Goal: Task Accomplishment & Management: Complete application form

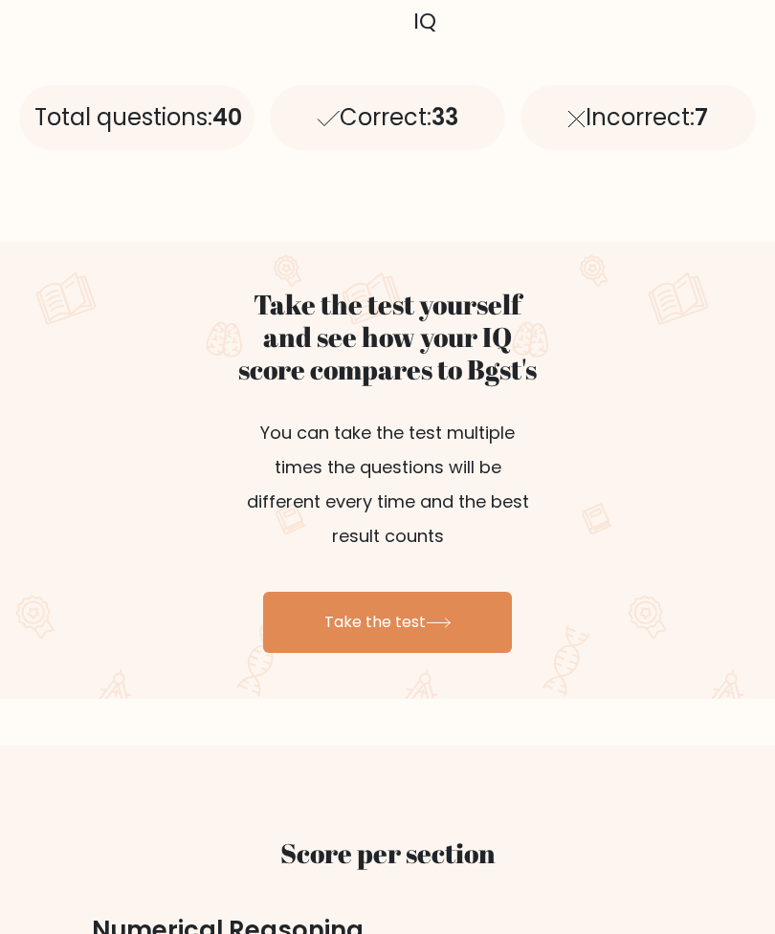
scroll to position [905, 0]
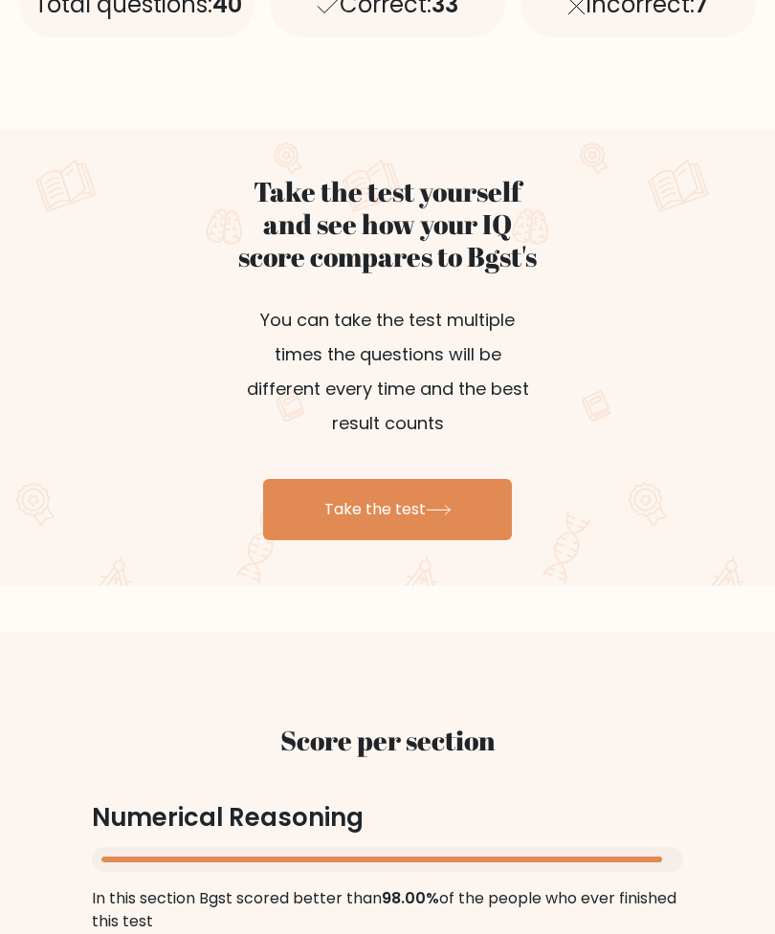
click at [476, 523] on link "Take the test" at bounding box center [387, 510] width 249 height 61
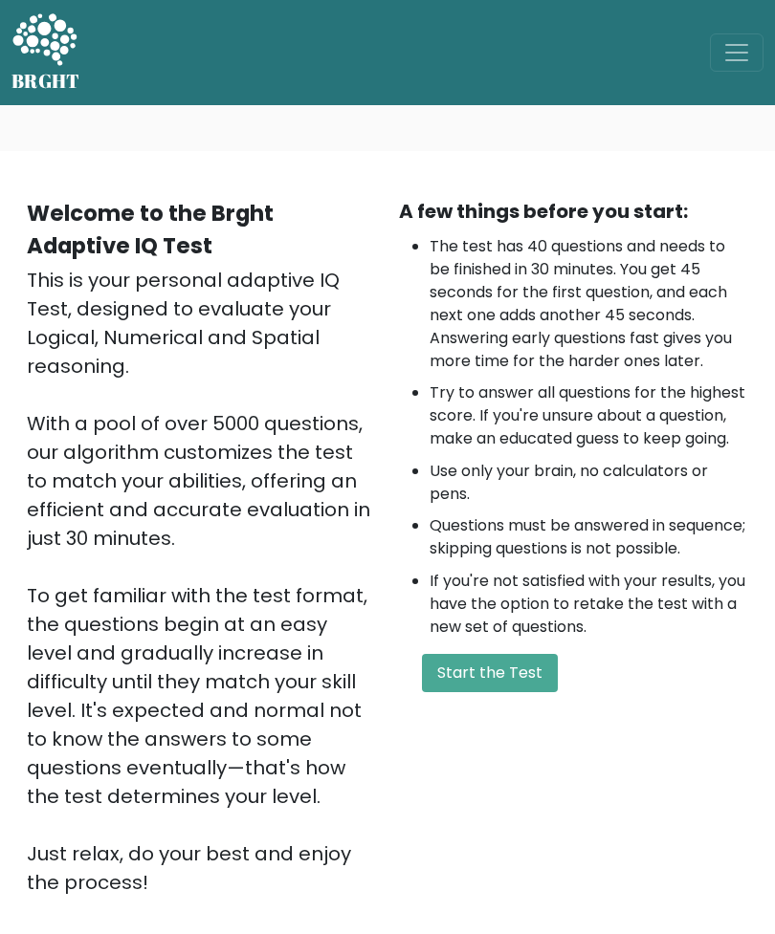
click at [512, 692] on button "Start the Test" at bounding box center [490, 673] width 136 height 38
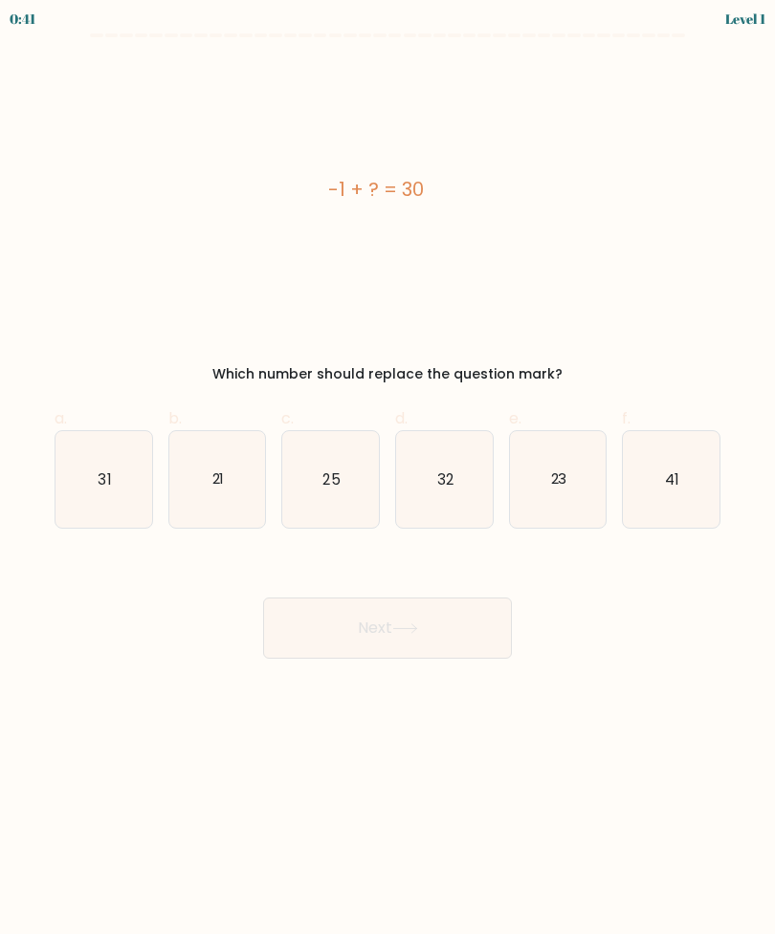
click at [94, 471] on icon "31" at bounding box center [103, 479] width 97 height 97
click at [387, 471] on input "a. 31" at bounding box center [387, 474] width 1 height 12
radio input "true"
click at [455, 638] on button "Next" at bounding box center [387, 628] width 249 height 61
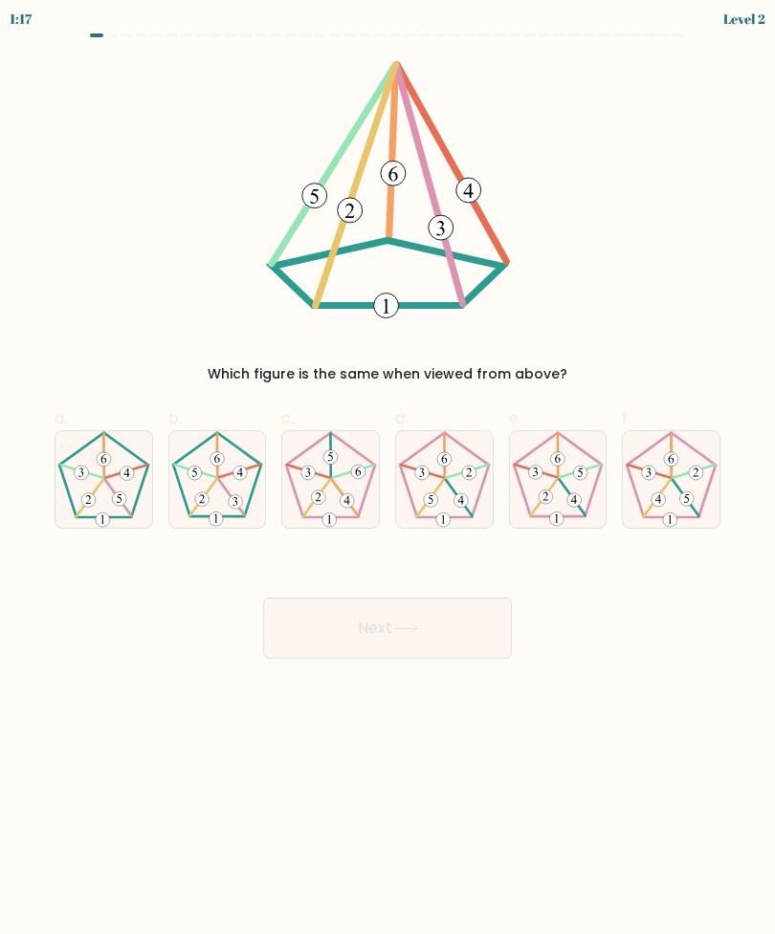
click at [110, 492] on icon at bounding box center [103, 479] width 97 height 97
click at [387, 480] on input "a." at bounding box center [387, 474] width 1 height 12
radio input "true"
click at [244, 484] on icon at bounding box center [217, 479] width 97 height 97
click at [387, 480] on input "b." at bounding box center [387, 474] width 1 height 12
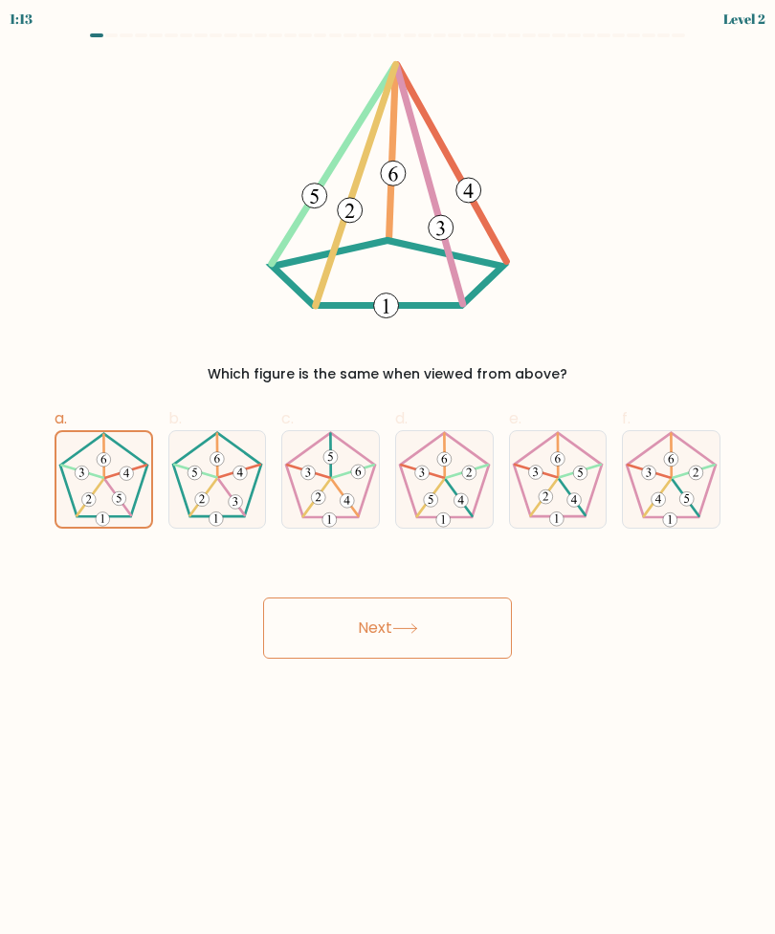
radio input "true"
click at [432, 636] on button "Next" at bounding box center [387, 628] width 249 height 61
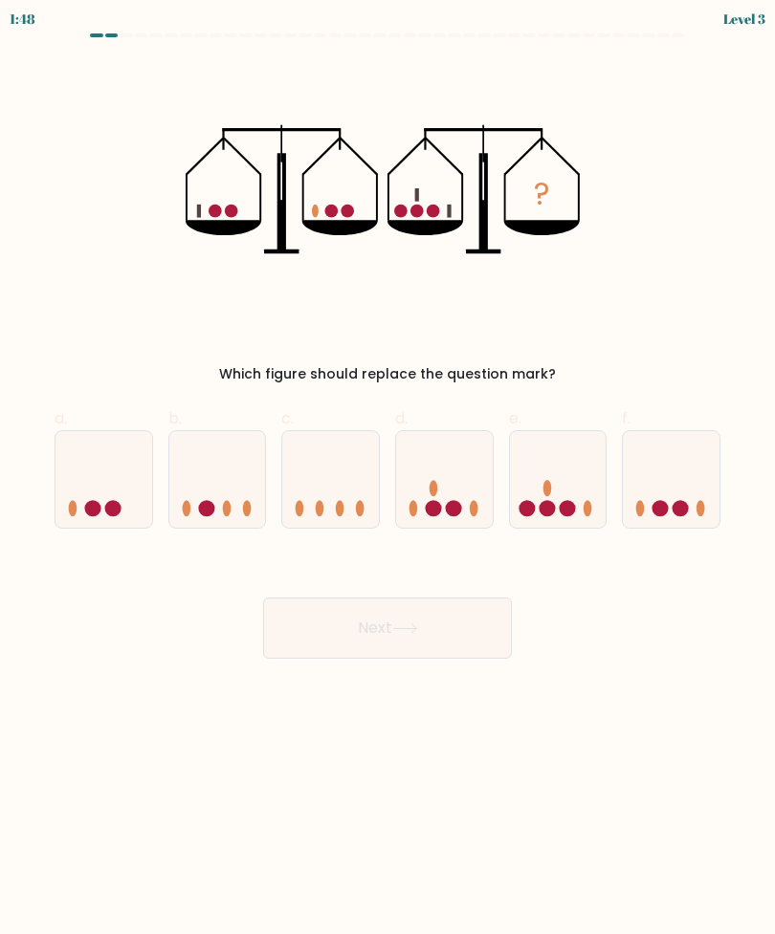
click at [568, 481] on icon at bounding box center [558, 479] width 97 height 79
click at [388, 480] on input "e." at bounding box center [387, 474] width 1 height 12
radio input "true"
click at [465, 642] on button "Next" at bounding box center [387, 628] width 249 height 61
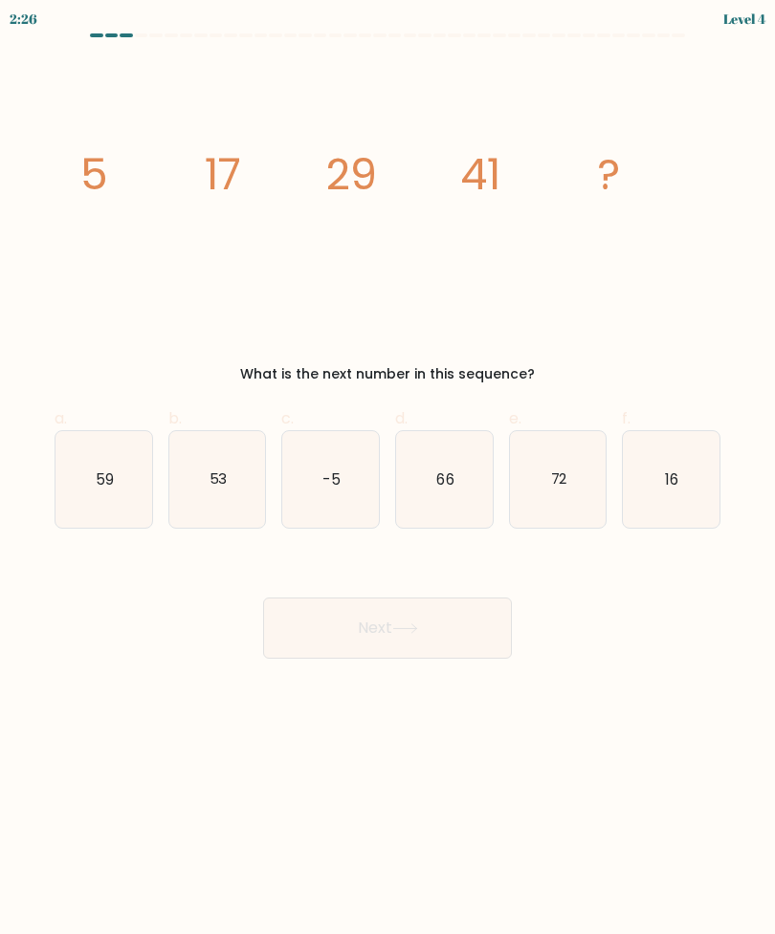
click at [226, 471] on text "53" at bounding box center [217, 479] width 18 height 20
click at [387, 471] on input "b. 53" at bounding box center [387, 474] width 1 height 12
radio input "true"
click at [449, 628] on button "Next" at bounding box center [387, 628] width 249 height 61
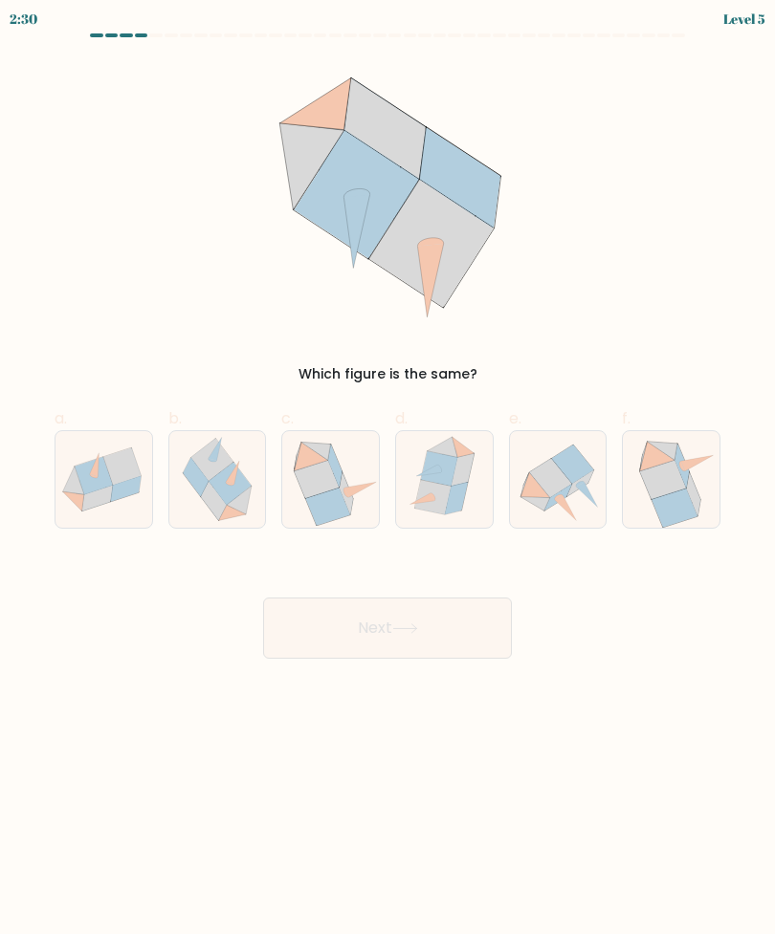
click at [465, 481] on icon at bounding box center [462, 469] width 23 height 33
click at [388, 480] on input "d." at bounding box center [387, 474] width 1 height 12
radio input "true"
click at [443, 632] on button "Next" at bounding box center [387, 628] width 249 height 61
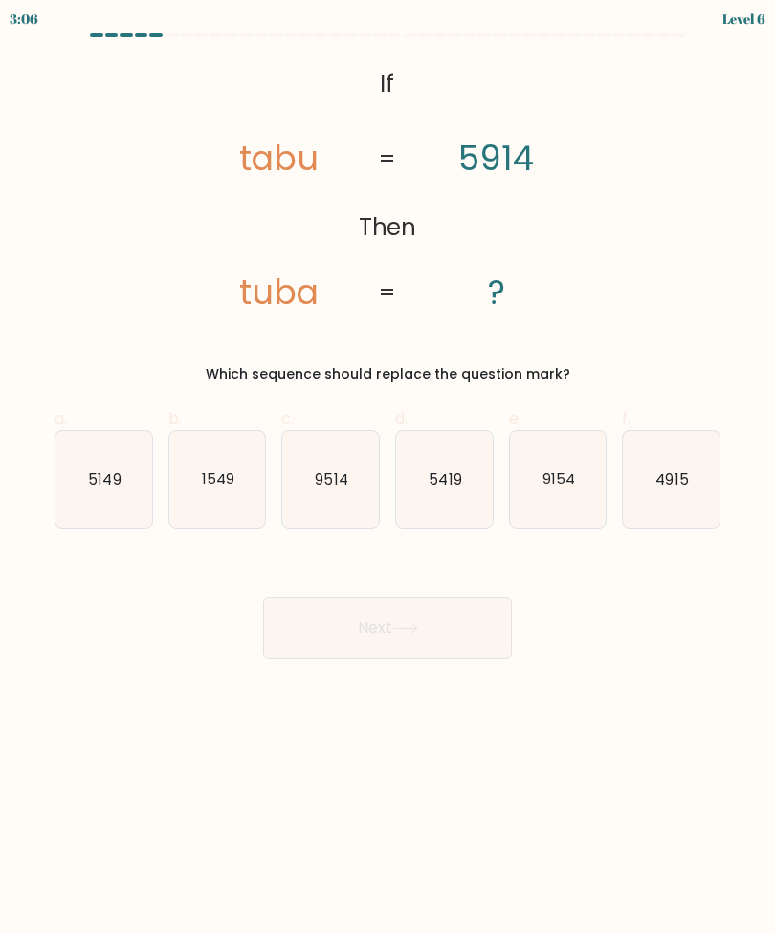
click at [458, 469] on icon "5419" at bounding box center [444, 479] width 97 height 97
click at [388, 469] on input "d. 5419" at bounding box center [387, 474] width 1 height 12
radio input "true"
click at [467, 641] on button "Next" at bounding box center [387, 628] width 249 height 61
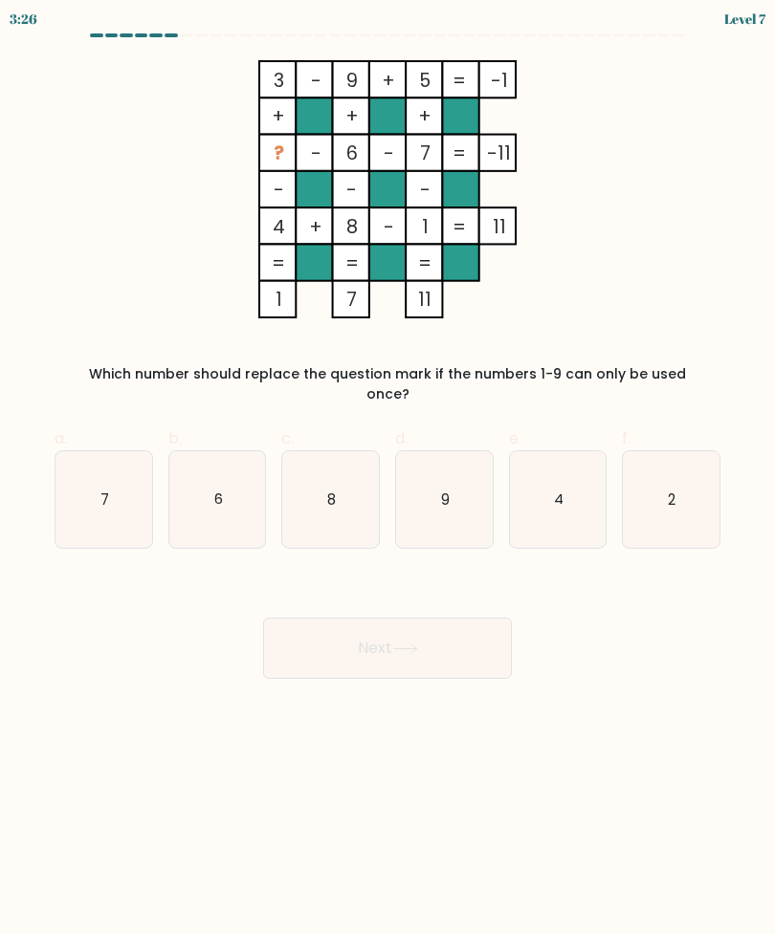
click at [689, 464] on icon "2" at bounding box center [671, 499] width 97 height 97
click at [388, 468] on input "f. 2" at bounding box center [387, 474] width 1 height 12
radio input "true"
click at [434, 635] on button "Next" at bounding box center [387, 648] width 249 height 61
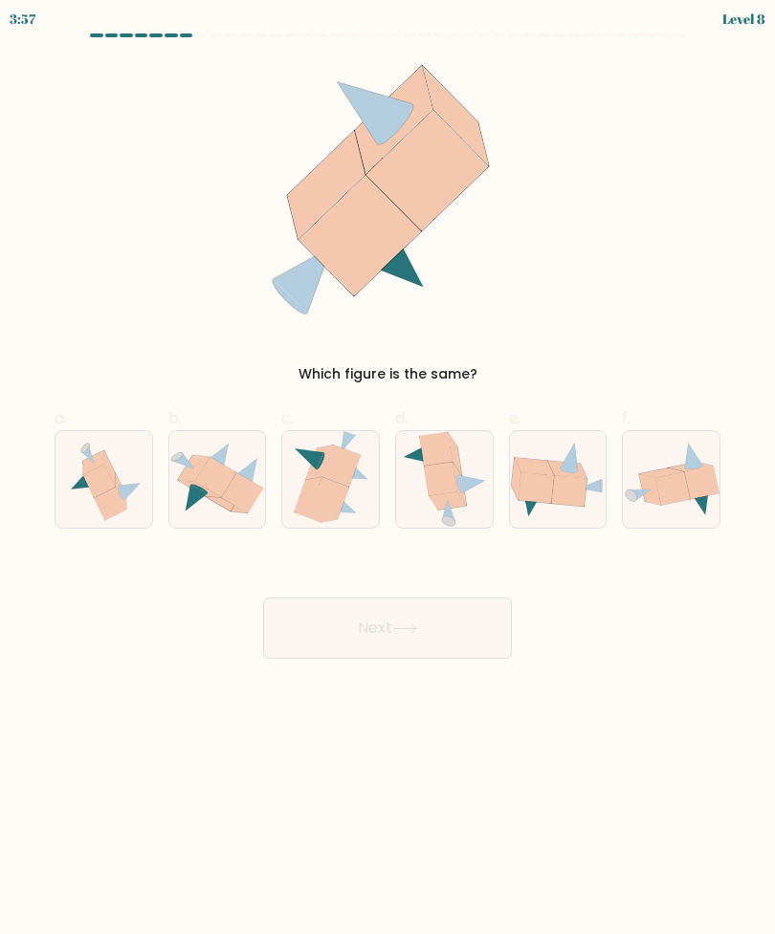
click at [114, 489] on icon at bounding box center [99, 481] width 33 height 33
click at [387, 480] on input "a." at bounding box center [387, 474] width 1 height 12
radio input "true"
click at [417, 626] on icon at bounding box center [405, 629] width 26 height 11
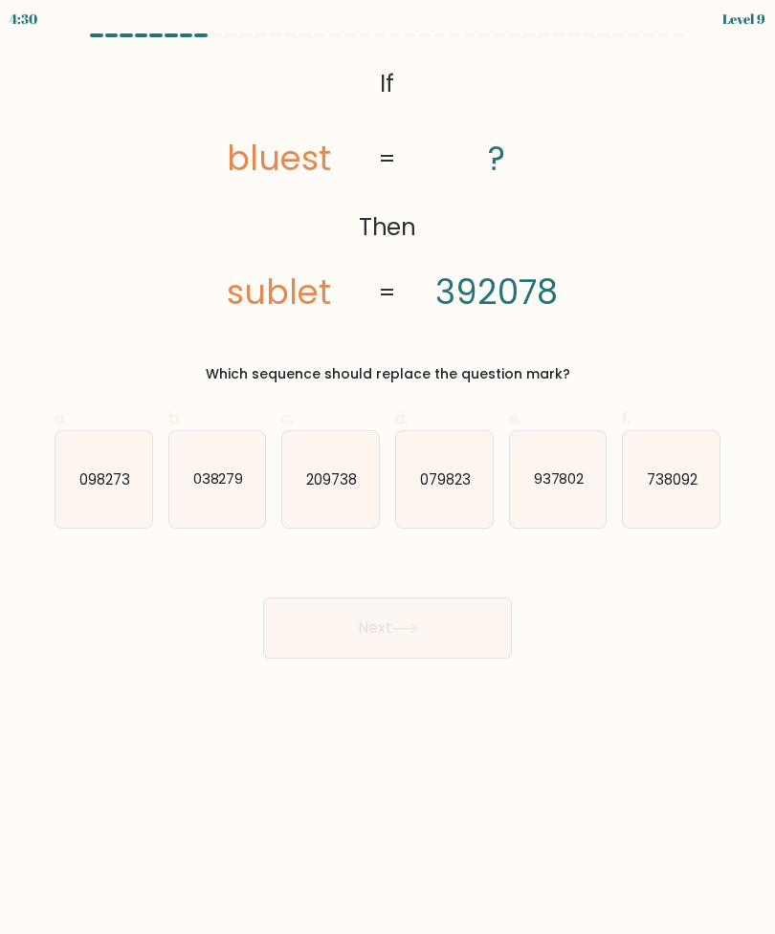
click at [337, 488] on text "209738" at bounding box center [331, 479] width 51 height 20
click at [387, 480] on input "c. 209738" at bounding box center [387, 474] width 1 height 12
radio input "true"
click at [421, 635] on button "Next" at bounding box center [387, 628] width 249 height 61
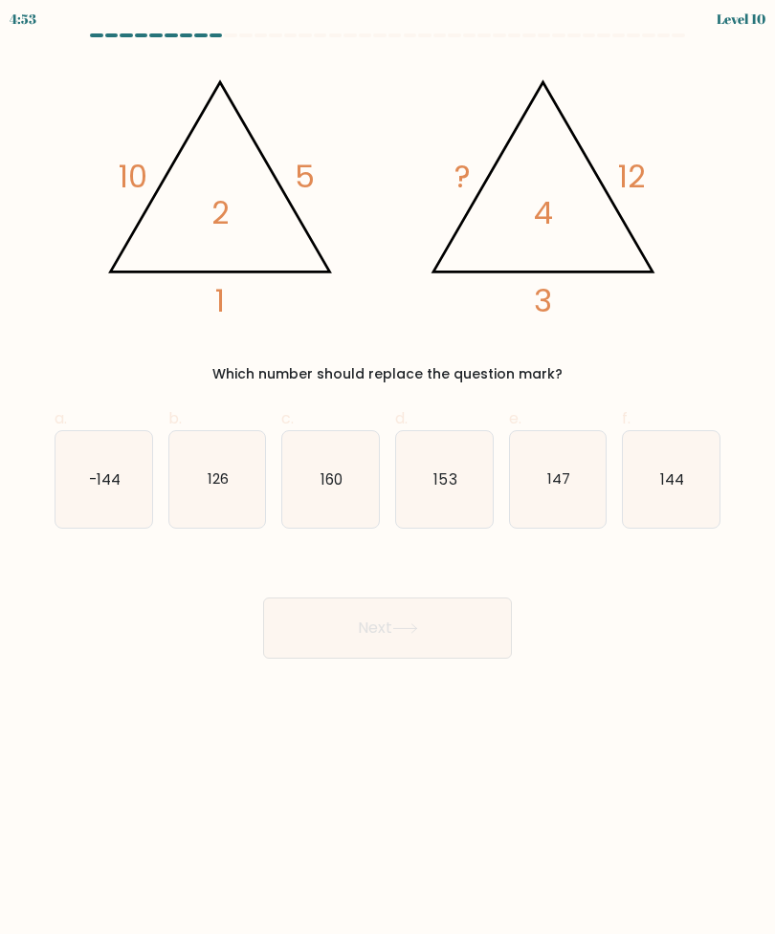
click at [676, 471] on text "144" at bounding box center [672, 479] width 24 height 20
click at [388, 471] on input "f. 144" at bounding box center [387, 474] width 1 height 12
radio input "true"
click at [429, 639] on button "Next" at bounding box center [387, 628] width 249 height 61
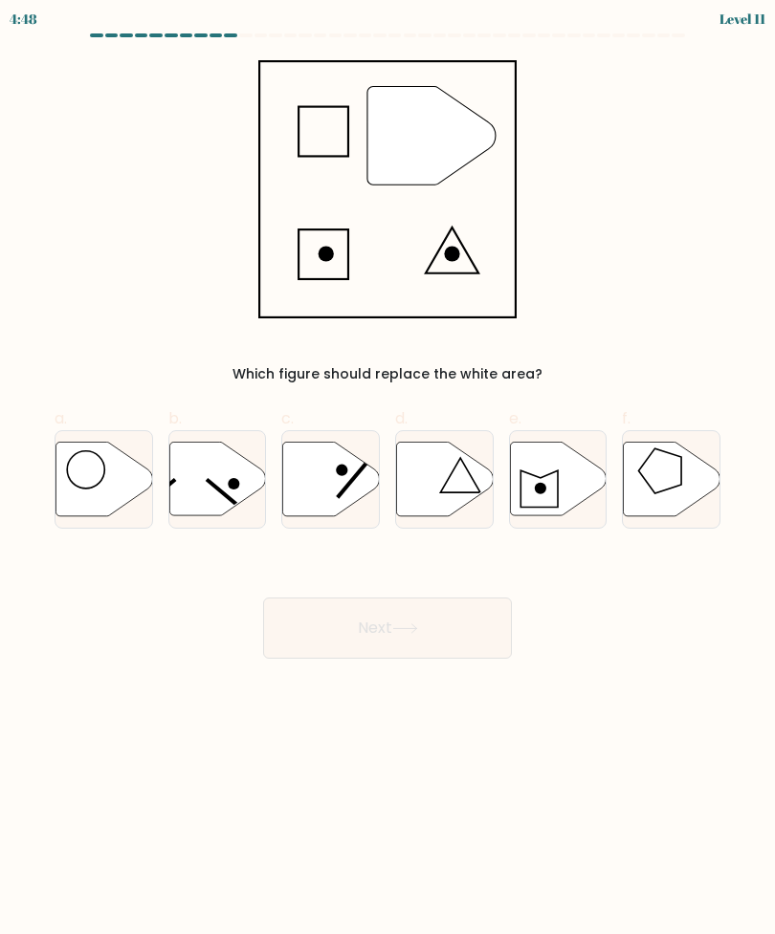
click at [661, 486] on icon at bounding box center [672, 479] width 97 height 74
click at [388, 480] on input "f." at bounding box center [387, 474] width 1 height 12
radio input "true"
click at [355, 491] on icon at bounding box center [331, 479] width 97 height 74
click at [387, 480] on input "c." at bounding box center [387, 474] width 1 height 12
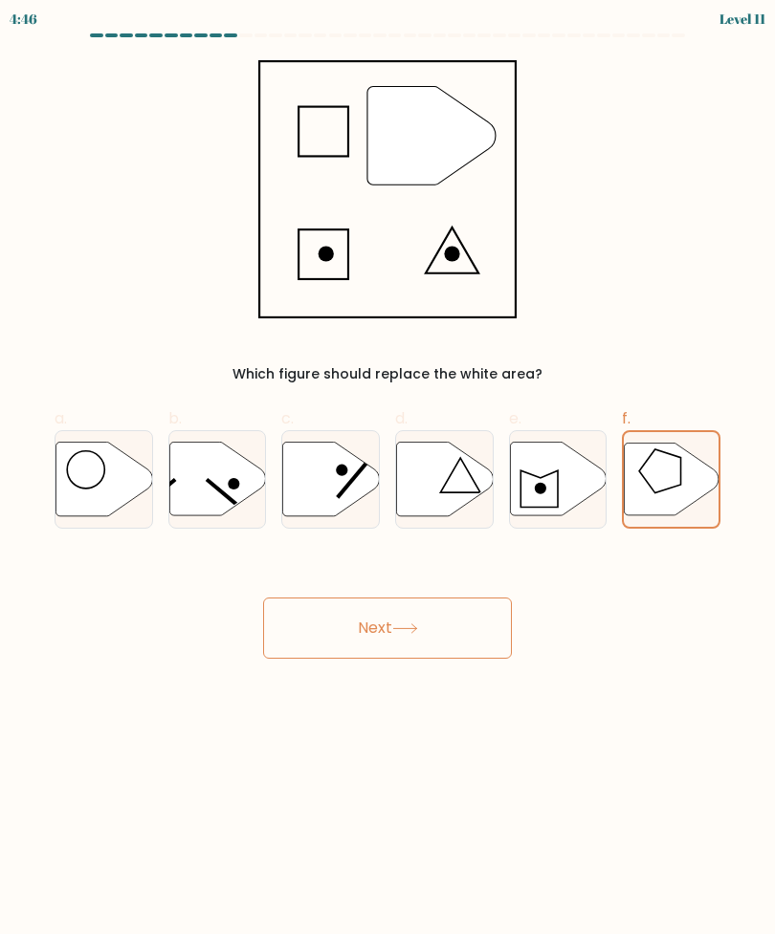
radio input "true"
click at [442, 490] on icon at bounding box center [459, 475] width 39 height 34
click at [388, 480] on input "d." at bounding box center [387, 474] width 1 height 12
radio input "true"
click at [436, 635] on button "Next" at bounding box center [387, 628] width 249 height 61
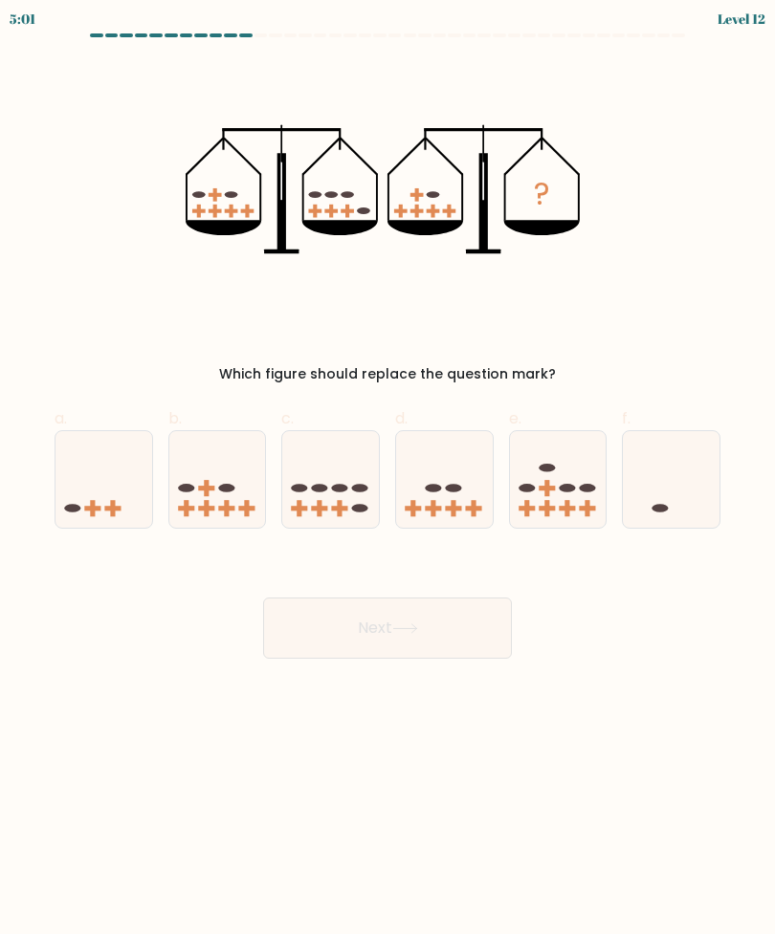
click at [456, 502] on icon at bounding box center [444, 479] width 97 height 79
click at [388, 480] on input "d." at bounding box center [387, 474] width 1 height 12
radio input "true"
click at [458, 649] on button "Next" at bounding box center [387, 628] width 249 height 61
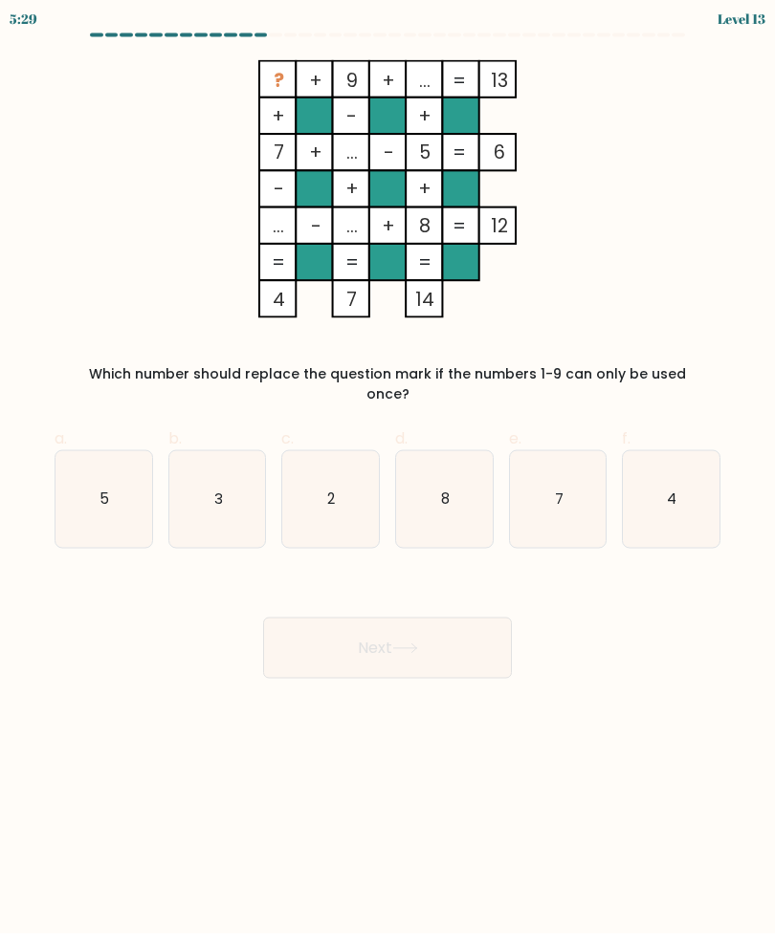
scroll to position [30, 0]
click at [215, 464] on icon "3" at bounding box center [217, 499] width 97 height 97
click at [387, 468] on input "b. 3" at bounding box center [387, 474] width 1 height 12
radio input "true"
click at [406, 618] on button "Next" at bounding box center [387, 648] width 249 height 61
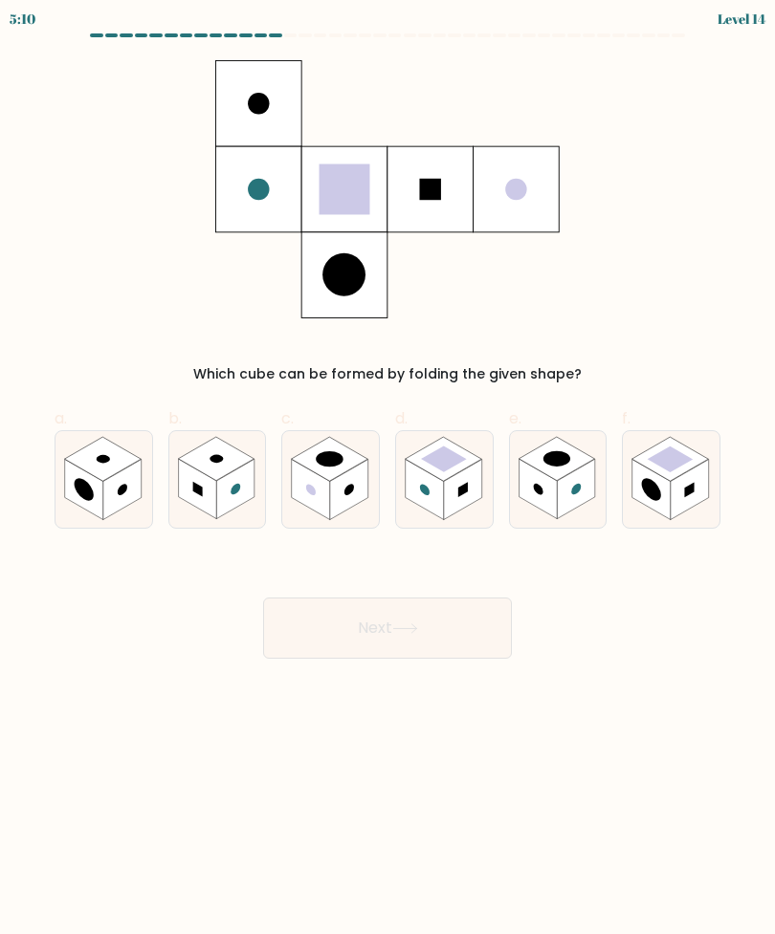
click at [680, 459] on rect at bounding box center [689, 489] width 38 height 60
click at [388, 468] on input "f." at bounding box center [387, 474] width 1 height 12
radio input "true"
click at [444, 628] on button "Next" at bounding box center [387, 628] width 249 height 61
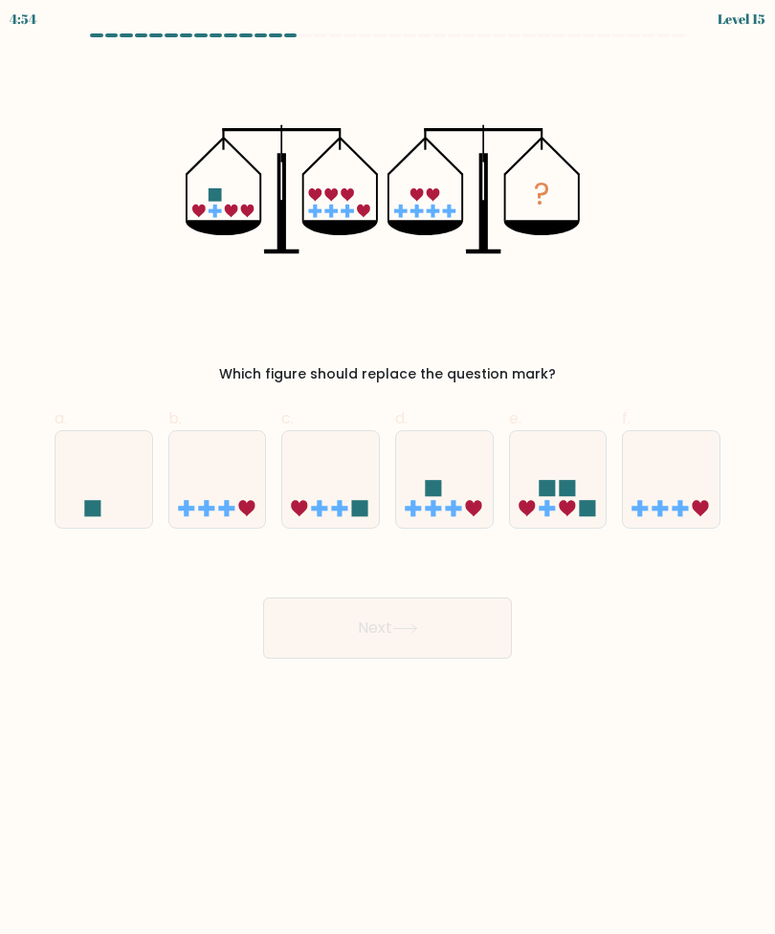
click at [341, 500] on rect at bounding box center [340, 508] width 5 height 16
click at [387, 475] on input "c." at bounding box center [387, 474] width 1 height 12
radio input "true"
click at [439, 598] on button "Next" at bounding box center [387, 628] width 249 height 61
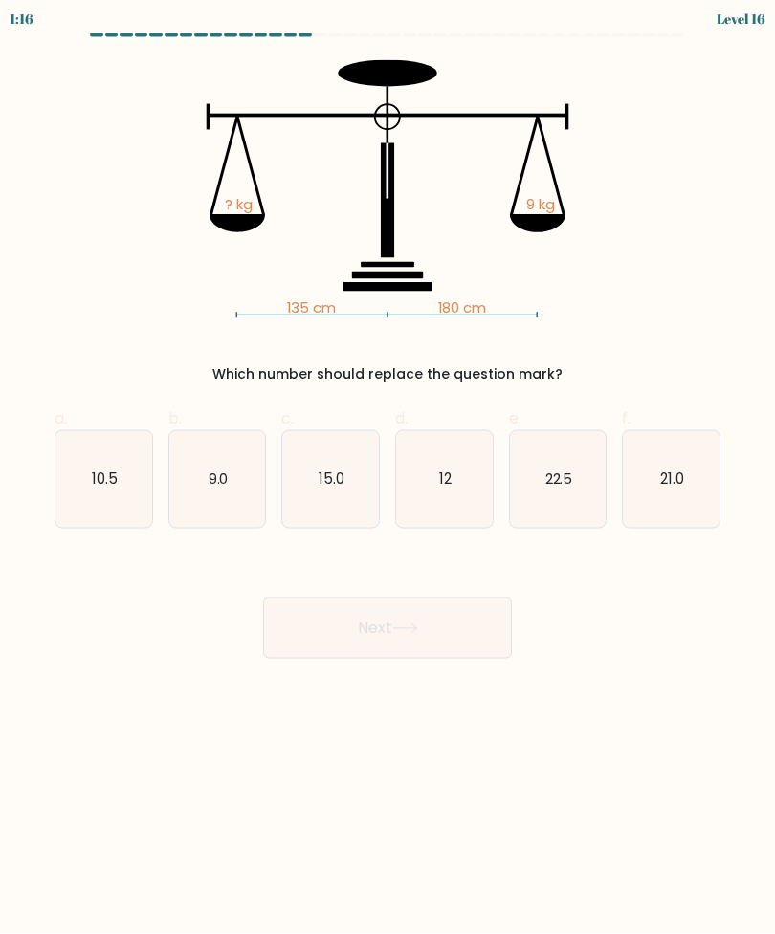
scroll to position [0, 0]
click at [445, 489] on text "12" at bounding box center [445, 479] width 12 height 20
click at [388, 480] on input "d. 12" at bounding box center [387, 474] width 1 height 12
radio input "true"
click at [441, 642] on button "Next" at bounding box center [387, 628] width 249 height 61
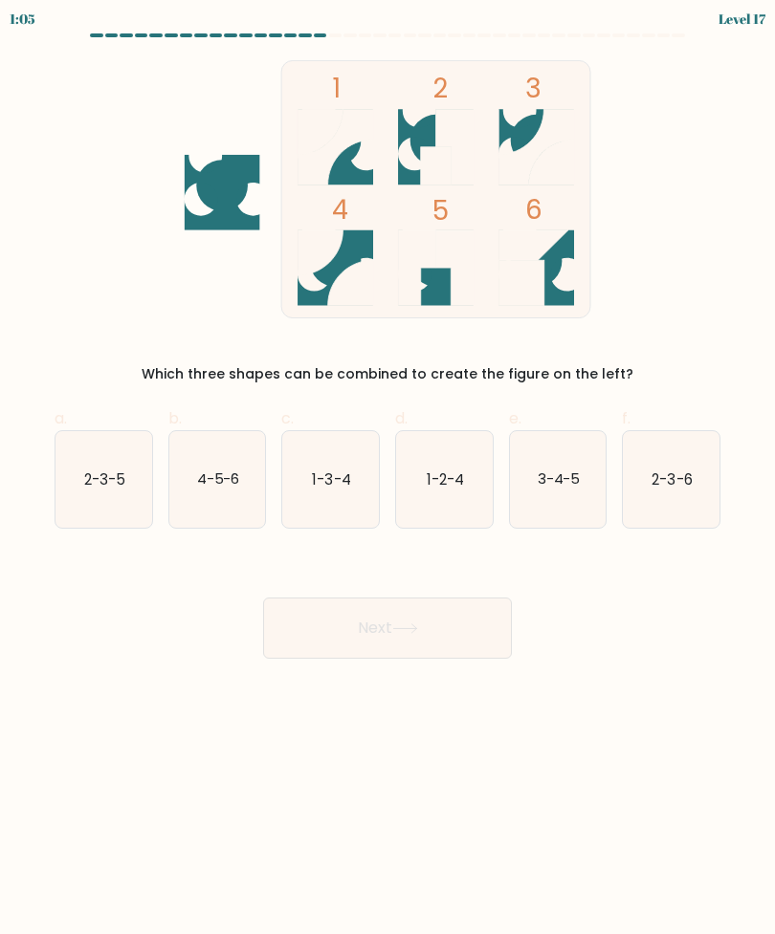
click at [337, 496] on icon "1-3-4" at bounding box center [330, 479] width 97 height 97
click at [387, 480] on input "c. 1-3-4" at bounding box center [387, 474] width 1 height 12
radio input "true"
click at [428, 636] on button "Next" at bounding box center [387, 628] width 249 height 61
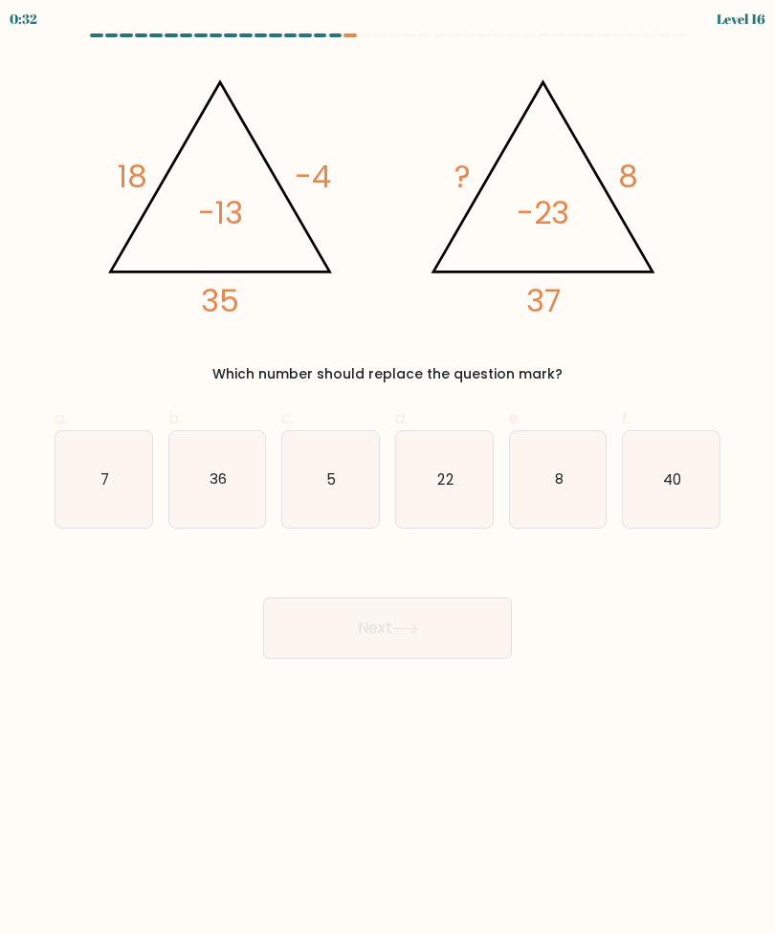
click at [691, 462] on icon "40" at bounding box center [671, 479] width 97 height 97
click at [388, 468] on input "f. 40" at bounding box center [387, 474] width 1 height 12
radio input "true"
click at [438, 644] on button "Next" at bounding box center [387, 628] width 249 height 61
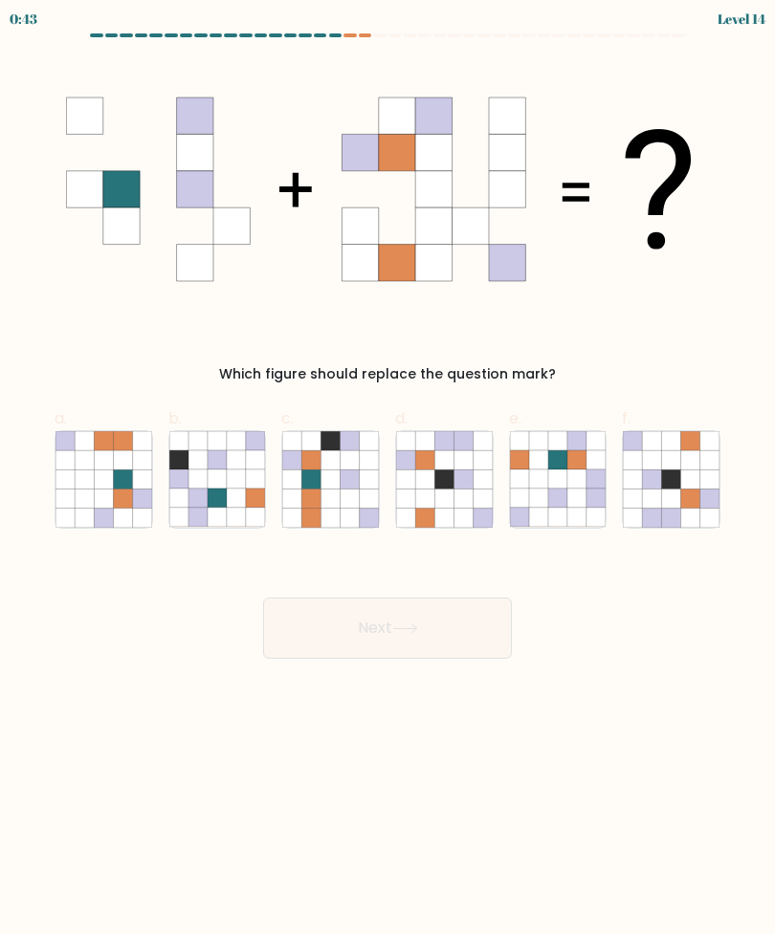
click at [121, 467] on icon at bounding box center [122, 459] width 19 height 19
click at [387, 468] on input "a." at bounding box center [387, 474] width 1 height 12
radio input "true"
click at [425, 642] on button "Next" at bounding box center [387, 628] width 249 height 61
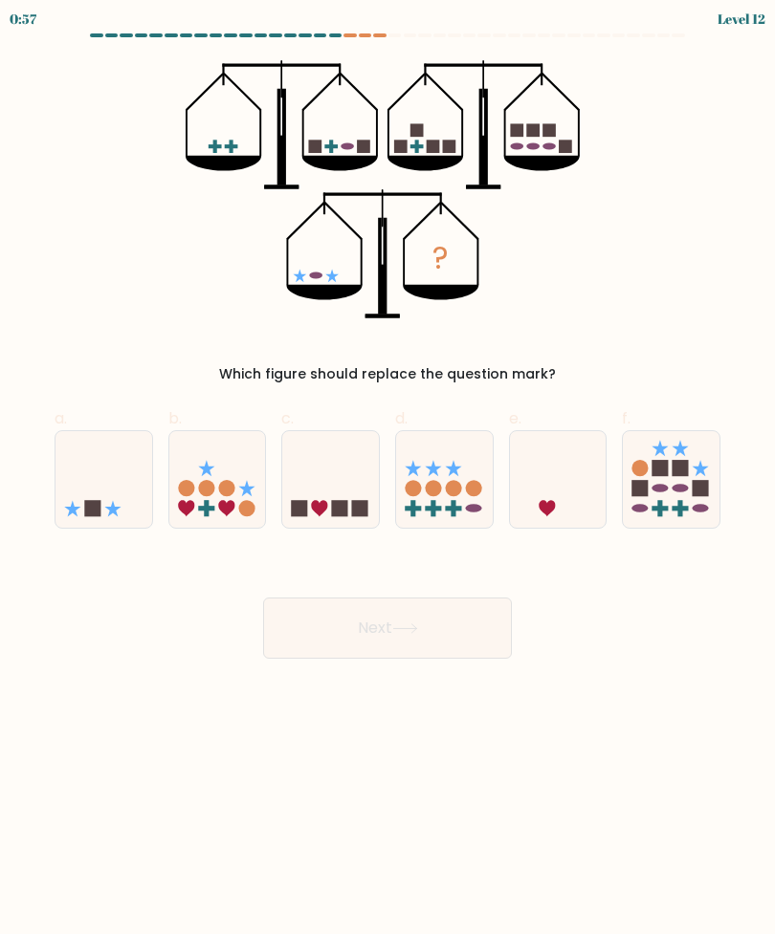
click at [655, 463] on rect at bounding box center [660, 468] width 16 height 16
click at [388, 468] on input "f." at bounding box center [387, 474] width 1 height 12
radio input "true"
click at [425, 622] on button "Next" at bounding box center [387, 628] width 249 height 61
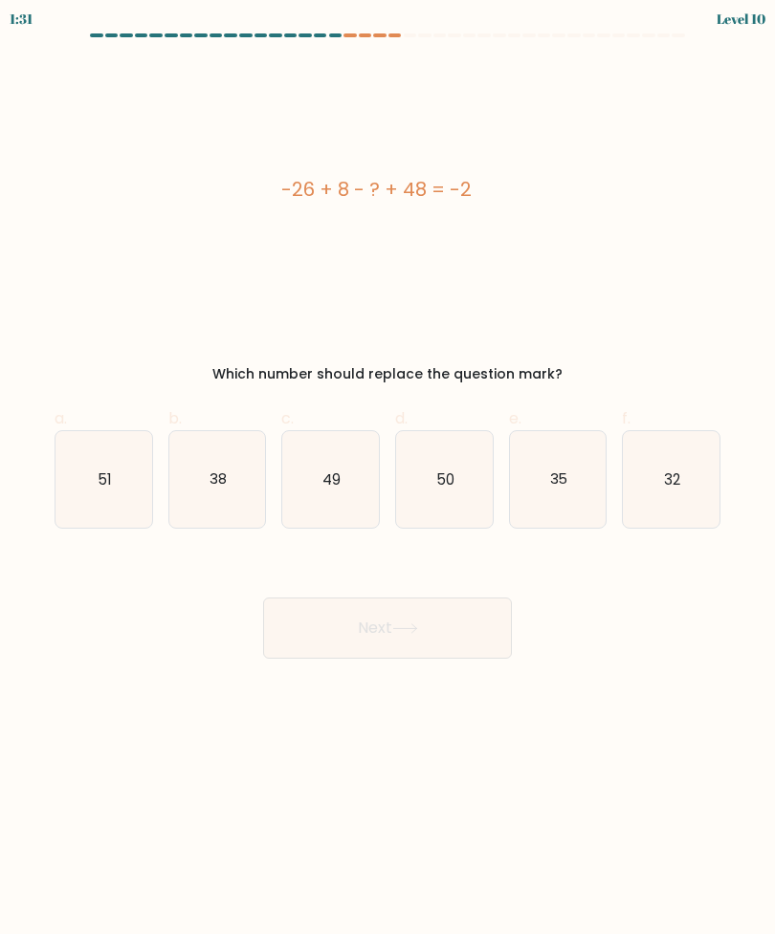
click at [645, 486] on icon "32" at bounding box center [671, 479] width 97 height 97
click at [388, 480] on input "f. 32" at bounding box center [387, 474] width 1 height 12
radio input "true"
click at [449, 626] on button "Next" at bounding box center [387, 628] width 249 height 61
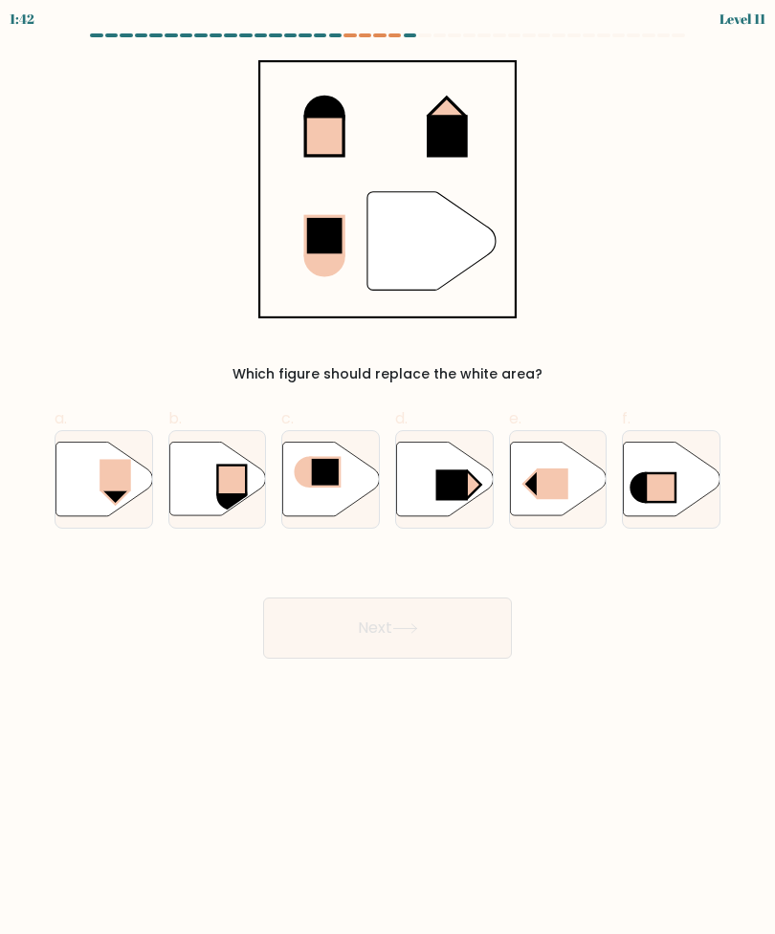
click at [120, 449] on icon at bounding box center [103, 480] width 97 height 76
click at [387, 468] on input "a." at bounding box center [387, 474] width 1 height 12
radio input "true"
click at [466, 635] on button "Next" at bounding box center [387, 628] width 249 height 61
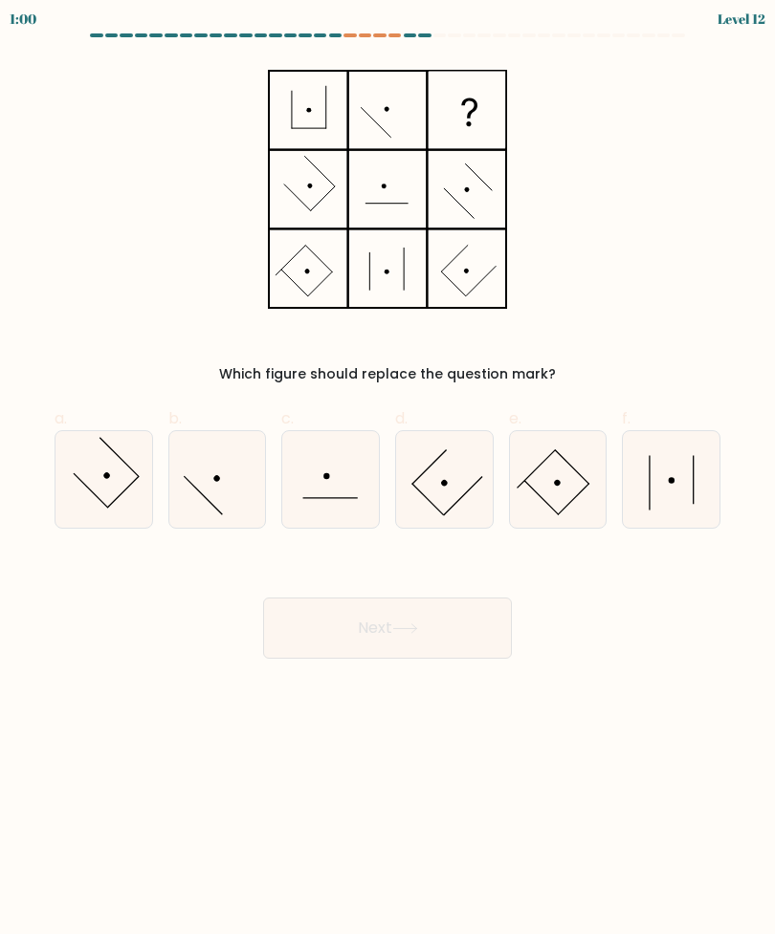
click at [560, 470] on icon at bounding box center [558, 479] width 97 height 97
click at [388, 470] on input "e." at bounding box center [387, 474] width 1 height 12
radio input "true"
click at [441, 645] on button "Next" at bounding box center [387, 628] width 249 height 61
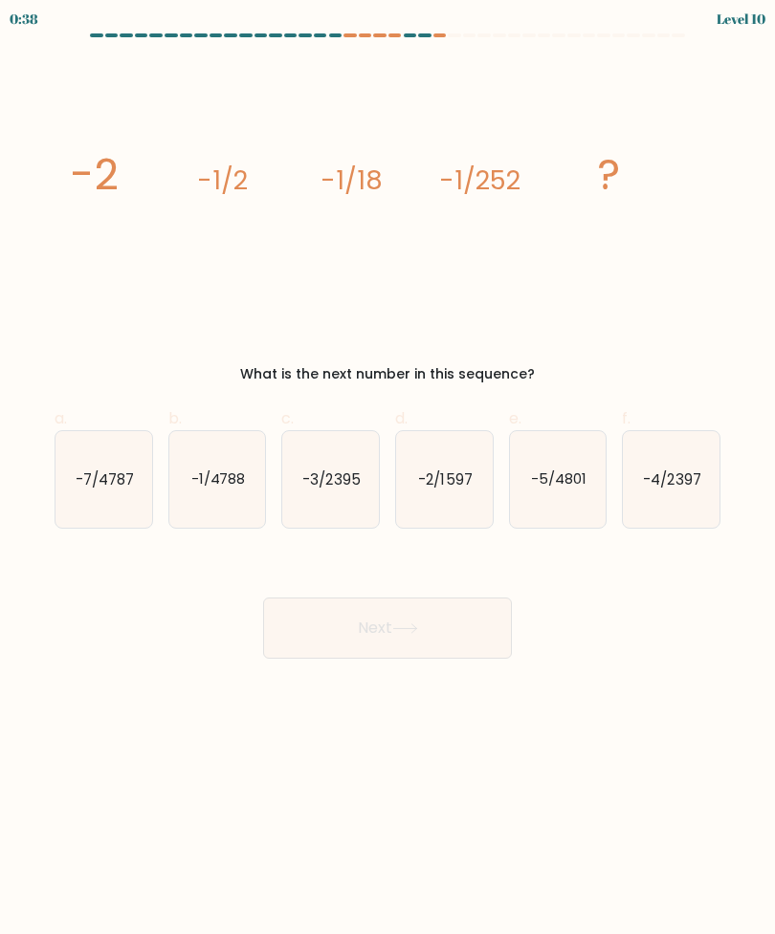
click at [215, 508] on icon "-1/4788" at bounding box center [217, 479] width 97 height 97
click at [387, 480] on input "b. -1/4788" at bounding box center [387, 474] width 1 height 12
radio input "true"
click at [432, 638] on button "Next" at bounding box center [387, 628] width 249 height 61
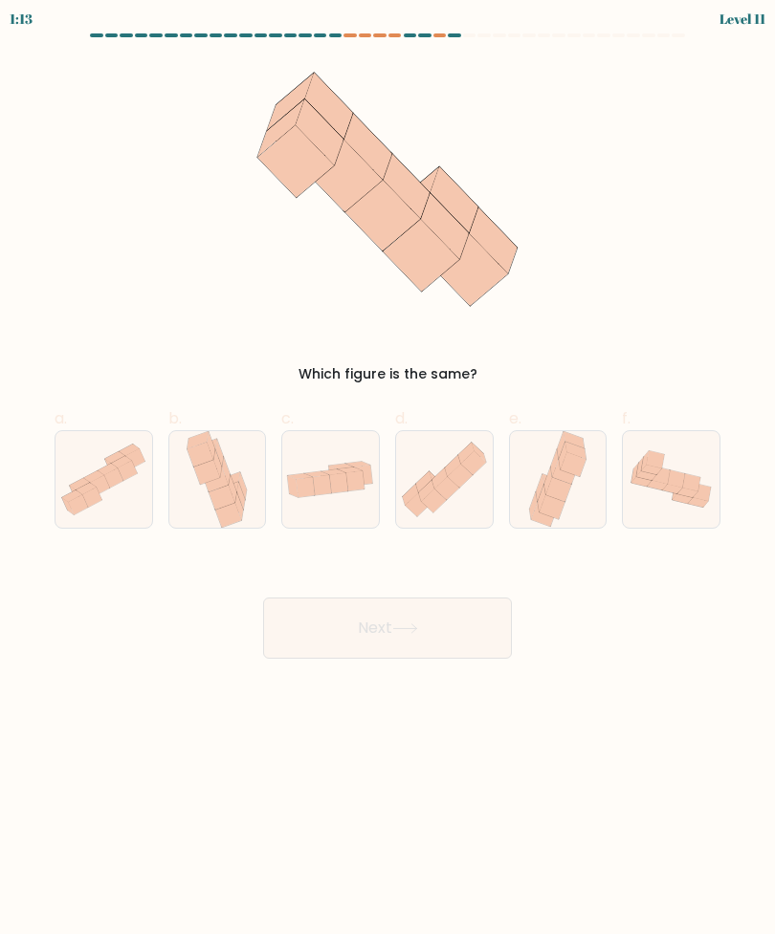
click at [565, 499] on icon at bounding box center [558, 490] width 26 height 25
click at [388, 480] on input "e." at bounding box center [387, 474] width 1 height 12
radio input "true"
click at [456, 639] on button "Next" at bounding box center [387, 628] width 249 height 61
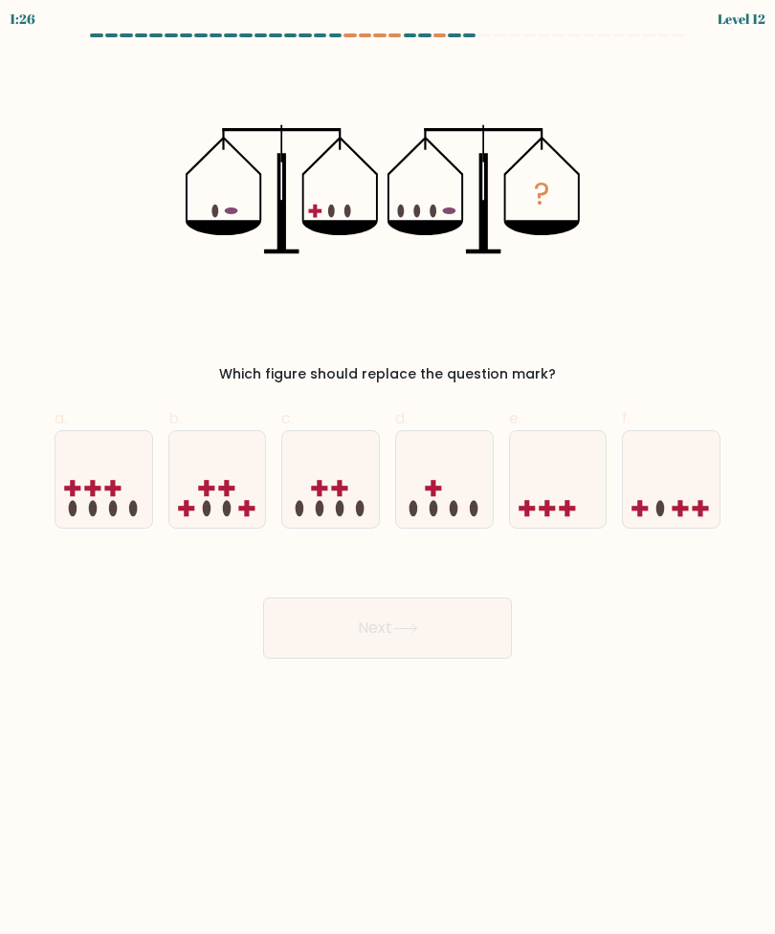
click at [453, 468] on icon at bounding box center [444, 479] width 97 height 79
click at [388, 468] on input "d." at bounding box center [387, 474] width 1 height 12
radio input "true"
click at [469, 625] on button "Next" at bounding box center [387, 628] width 249 height 61
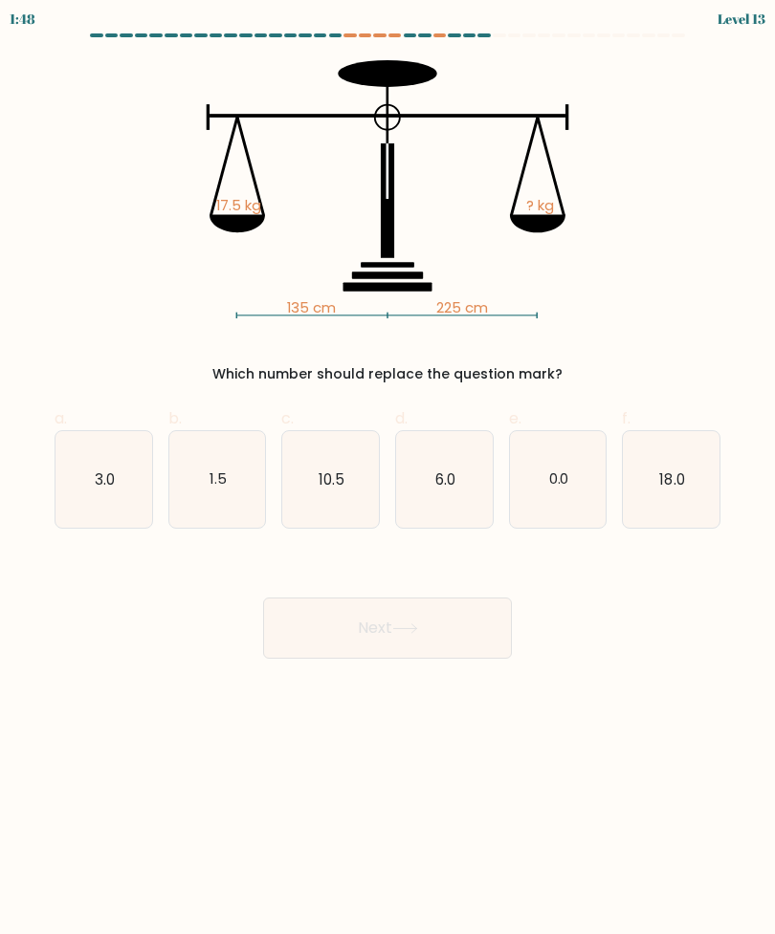
click at [332, 471] on text "10.5" at bounding box center [331, 479] width 26 height 20
click at [387, 471] on input "c. 10.5" at bounding box center [387, 474] width 1 height 12
radio input "true"
click at [439, 638] on button "Next" at bounding box center [387, 628] width 249 height 61
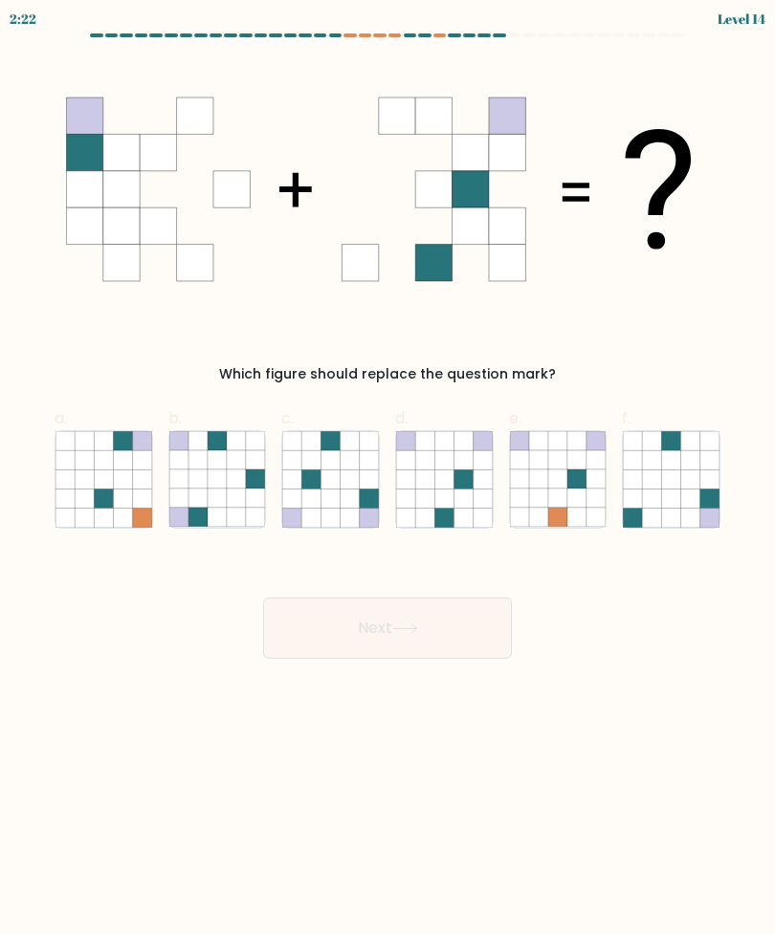
click at [238, 488] on icon at bounding box center [236, 479] width 19 height 19
click at [387, 480] on input "b." at bounding box center [387, 474] width 1 height 12
radio input "true"
click at [446, 637] on button "Next" at bounding box center [387, 628] width 249 height 61
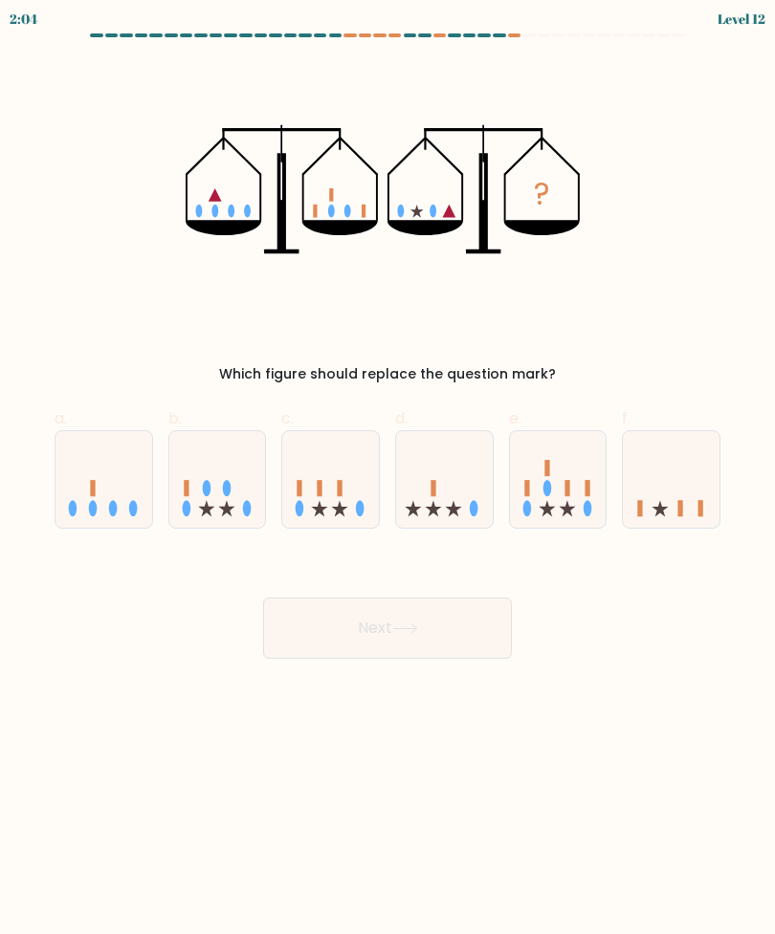
click at [701, 496] on icon at bounding box center [671, 479] width 97 height 79
click at [388, 480] on input "f." at bounding box center [387, 474] width 1 height 12
radio input "true"
click at [471, 631] on button "Next" at bounding box center [387, 628] width 249 height 61
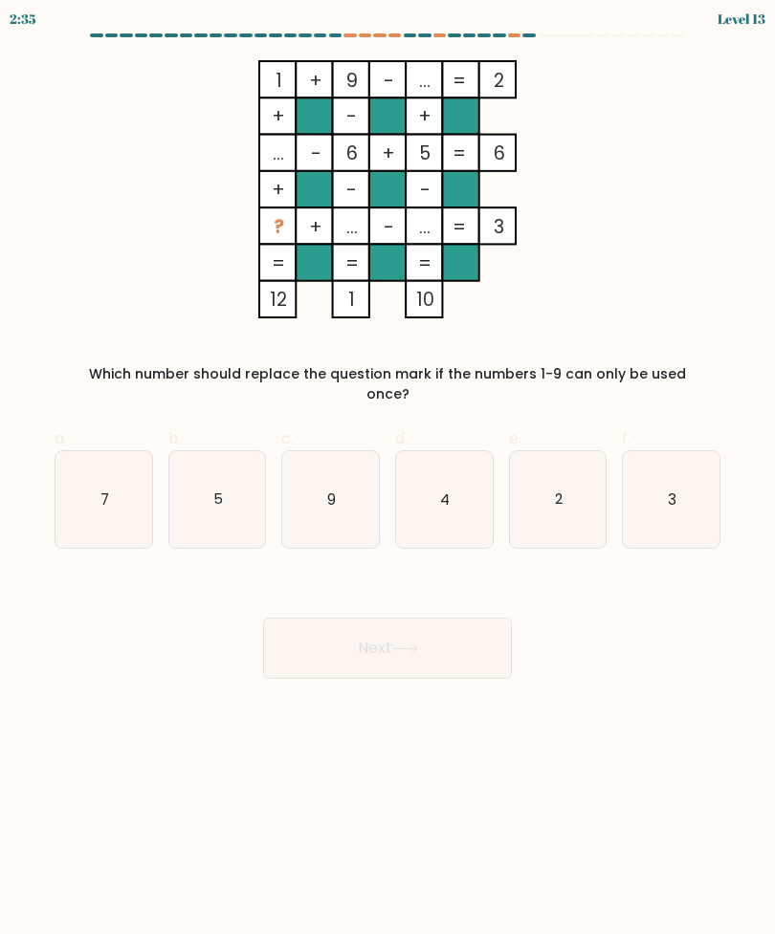
click at [455, 509] on icon "4" at bounding box center [444, 499] width 97 height 97
click at [388, 480] on input "d. 4" at bounding box center [387, 474] width 1 height 12
radio input "true"
click at [455, 649] on button "Next" at bounding box center [387, 648] width 249 height 61
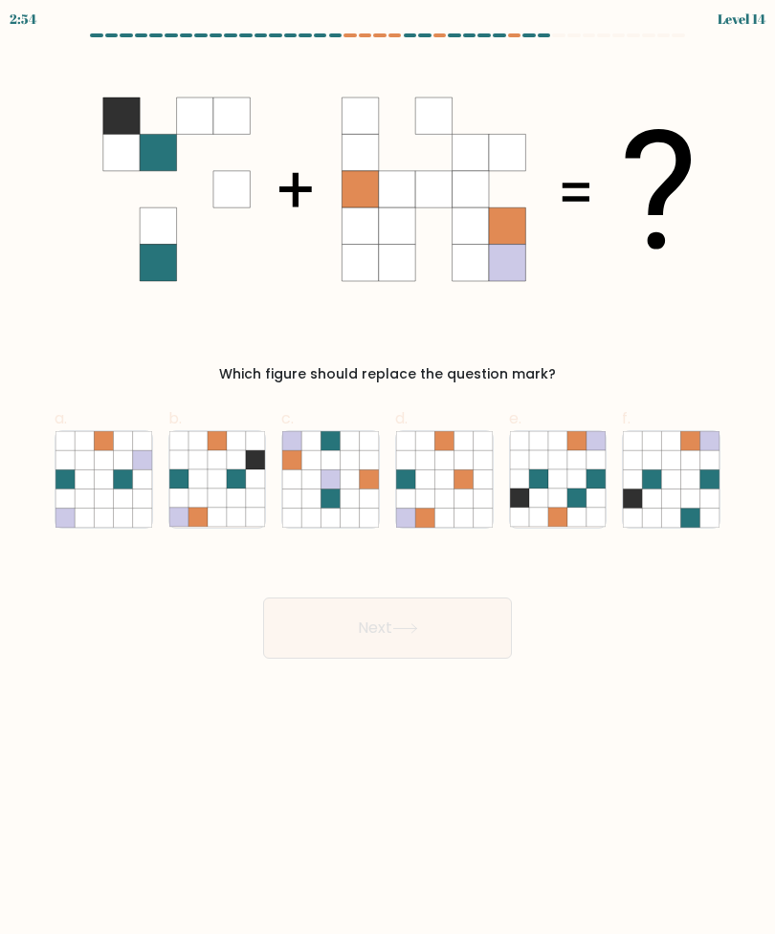
click at [254, 502] on icon at bounding box center [255, 498] width 19 height 19
click at [387, 480] on input "b." at bounding box center [387, 474] width 1 height 12
radio input "true"
click at [448, 632] on button "Next" at bounding box center [387, 628] width 249 height 61
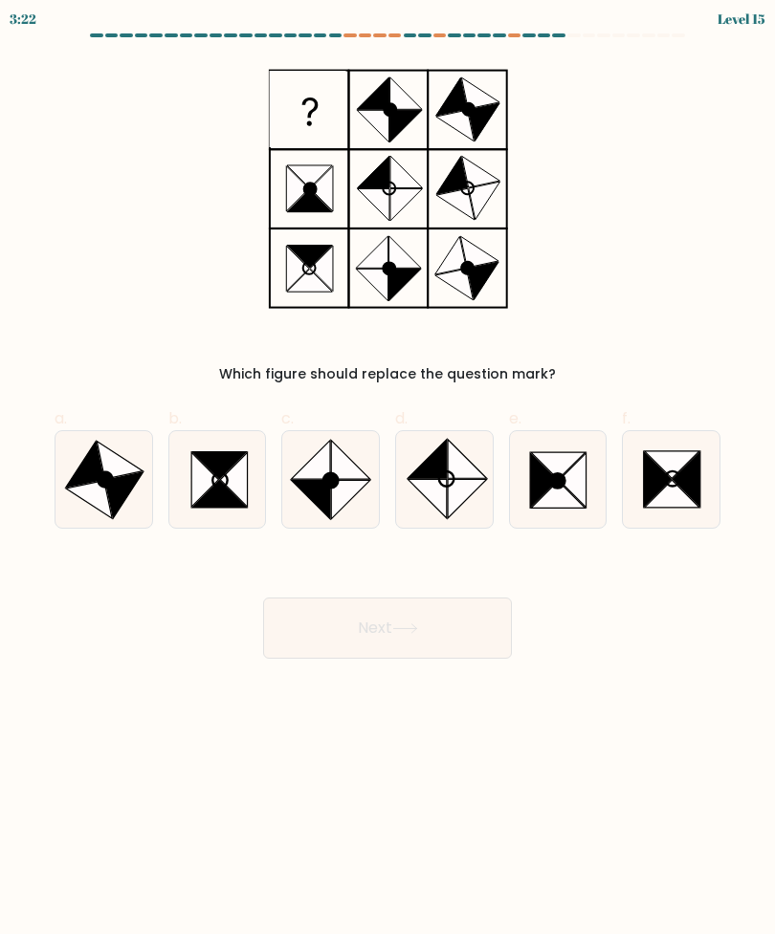
click at [221, 516] on icon at bounding box center [217, 479] width 97 height 97
click at [387, 480] on input "b." at bounding box center [387, 474] width 1 height 12
radio input "true"
click at [441, 634] on button "Next" at bounding box center [387, 628] width 249 height 61
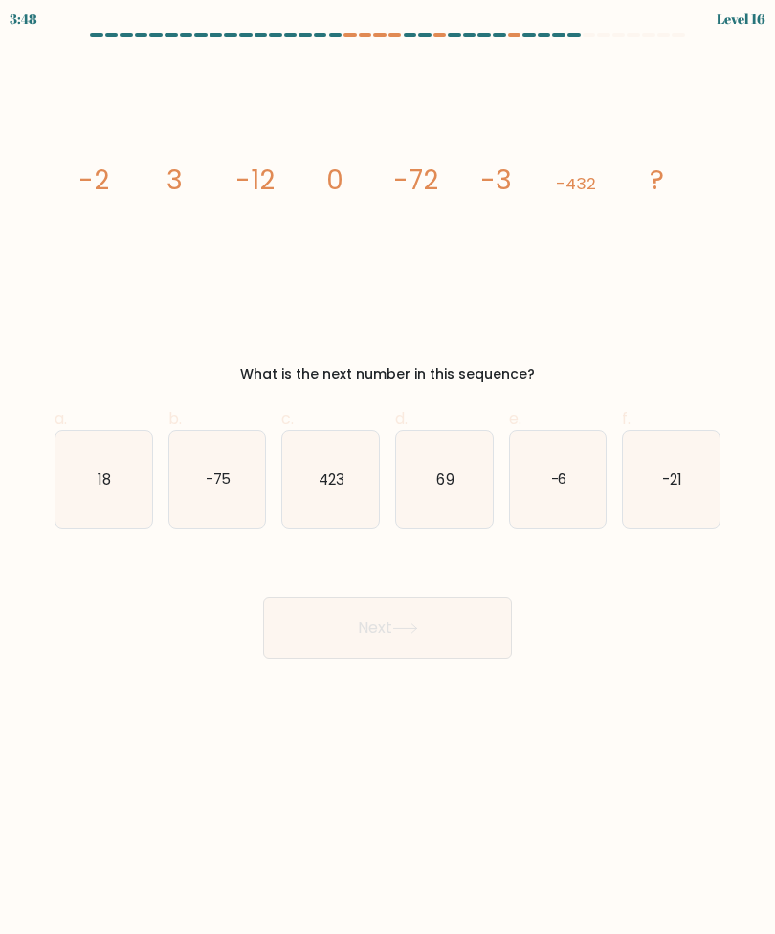
click at [538, 481] on icon "-6" at bounding box center [558, 479] width 97 height 97
click at [388, 480] on input "e. -6" at bounding box center [387, 474] width 1 height 12
radio input "true"
click at [419, 642] on button "Next" at bounding box center [387, 628] width 249 height 61
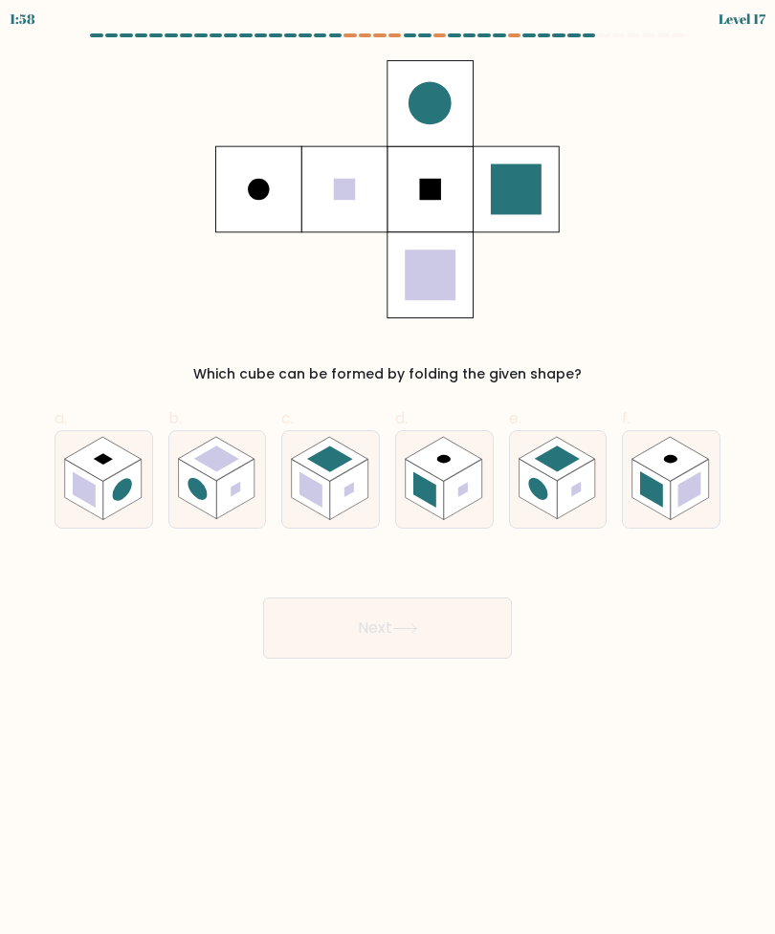
click at [462, 494] on rect at bounding box center [463, 489] width 10 height 15
click at [388, 480] on input "d." at bounding box center [387, 474] width 1 height 12
radio input "true"
click at [463, 637] on button "Next" at bounding box center [387, 628] width 249 height 61
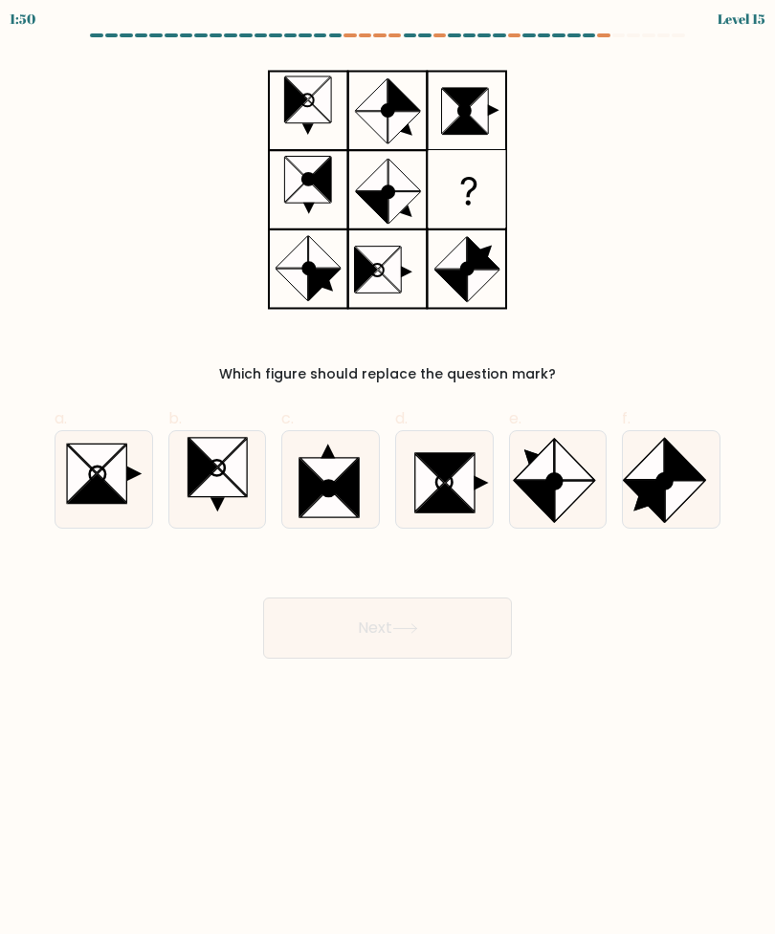
click at [670, 479] on circle at bounding box center [664, 481] width 22 height 22
click at [388, 479] on input "f." at bounding box center [387, 474] width 1 height 12
radio input "true"
click at [472, 629] on button "Next" at bounding box center [387, 628] width 249 height 61
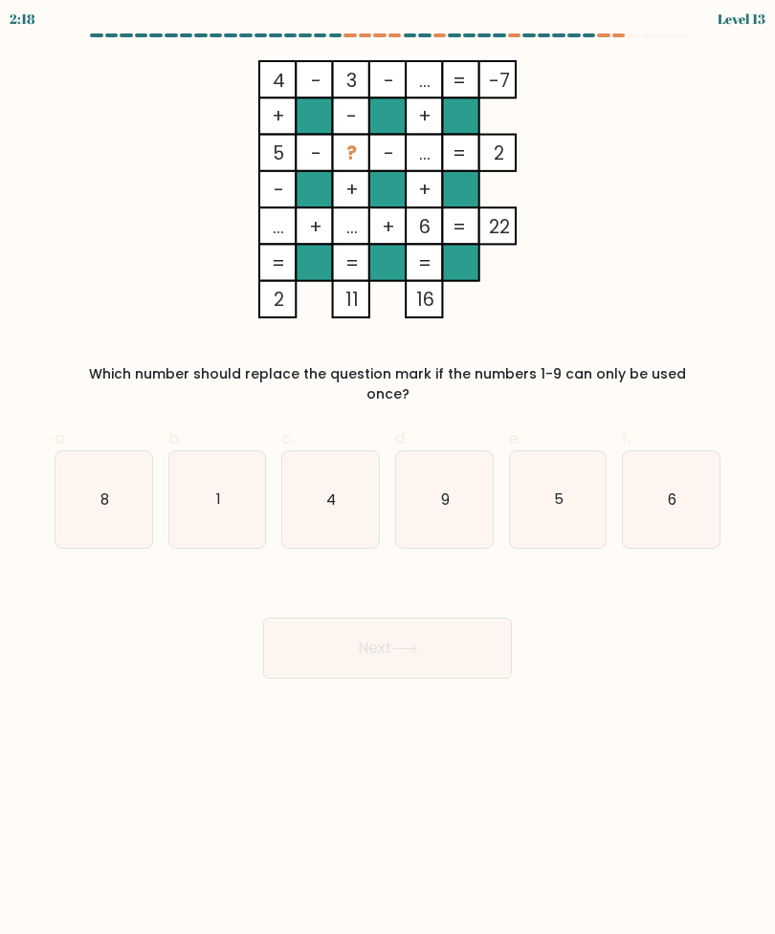
click at [236, 495] on icon "1" at bounding box center [217, 499] width 97 height 97
click at [387, 480] on input "b. 1" at bounding box center [387, 474] width 1 height 12
radio input "true"
click at [404, 621] on button "Next" at bounding box center [387, 648] width 249 height 61
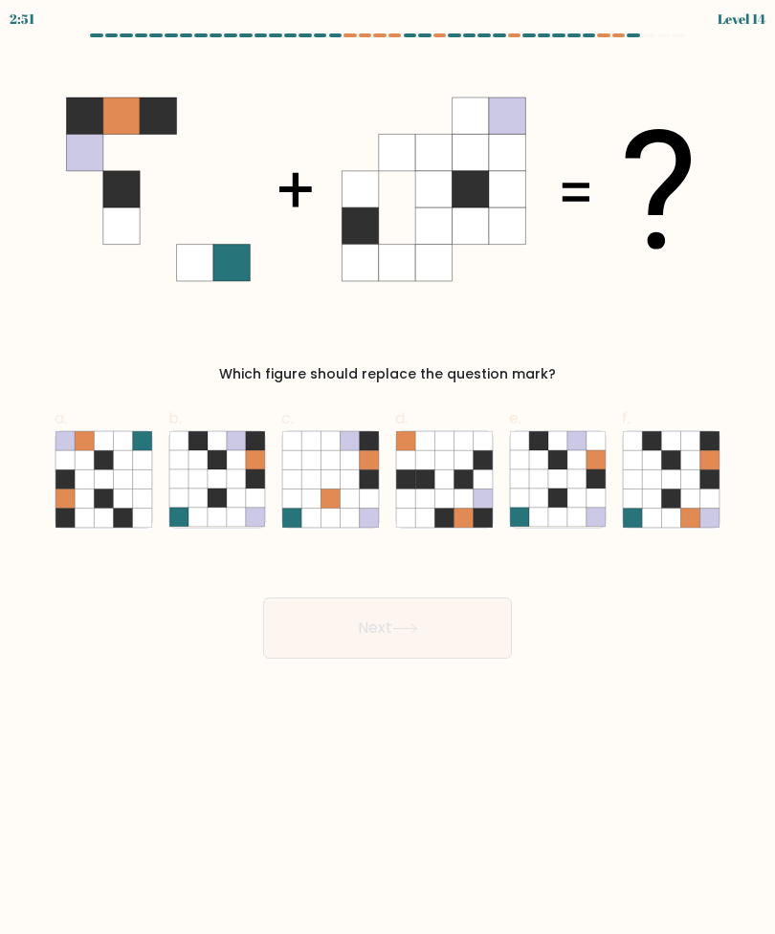
click at [546, 506] on icon at bounding box center [538, 498] width 19 height 19
click at [388, 480] on input "e." at bounding box center [387, 474] width 1 height 12
radio input "true"
click at [475, 634] on button "Next" at bounding box center [387, 628] width 249 height 61
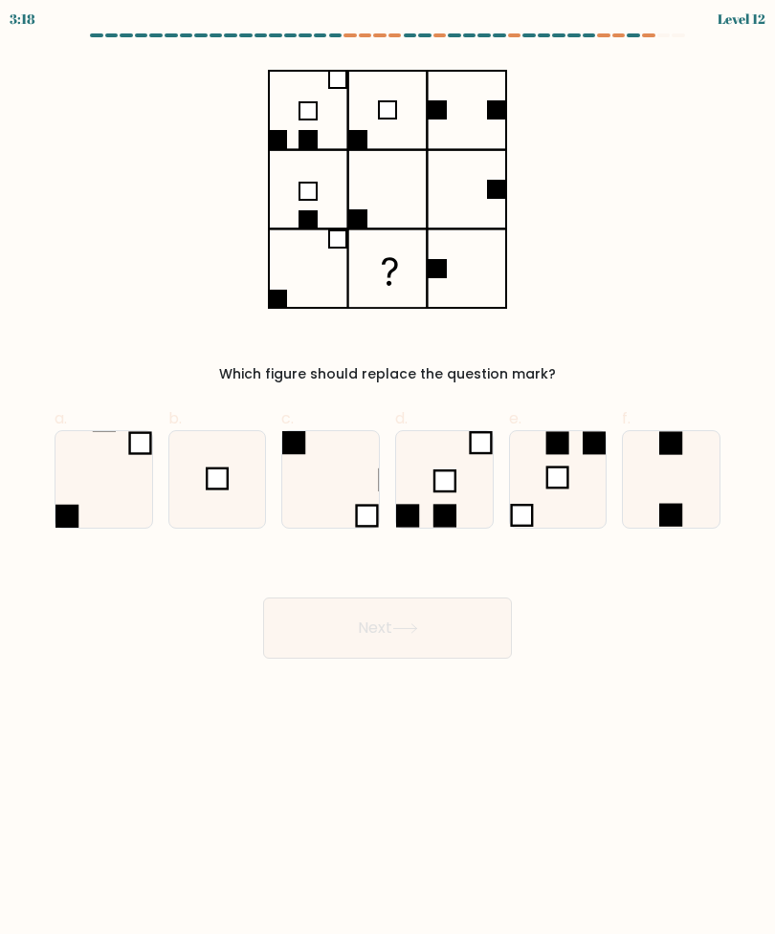
click at [260, 499] on icon at bounding box center [217, 479] width 97 height 97
click at [387, 480] on input "b." at bounding box center [387, 474] width 1 height 12
radio input "true"
click at [450, 641] on button "Next" at bounding box center [387, 628] width 249 height 61
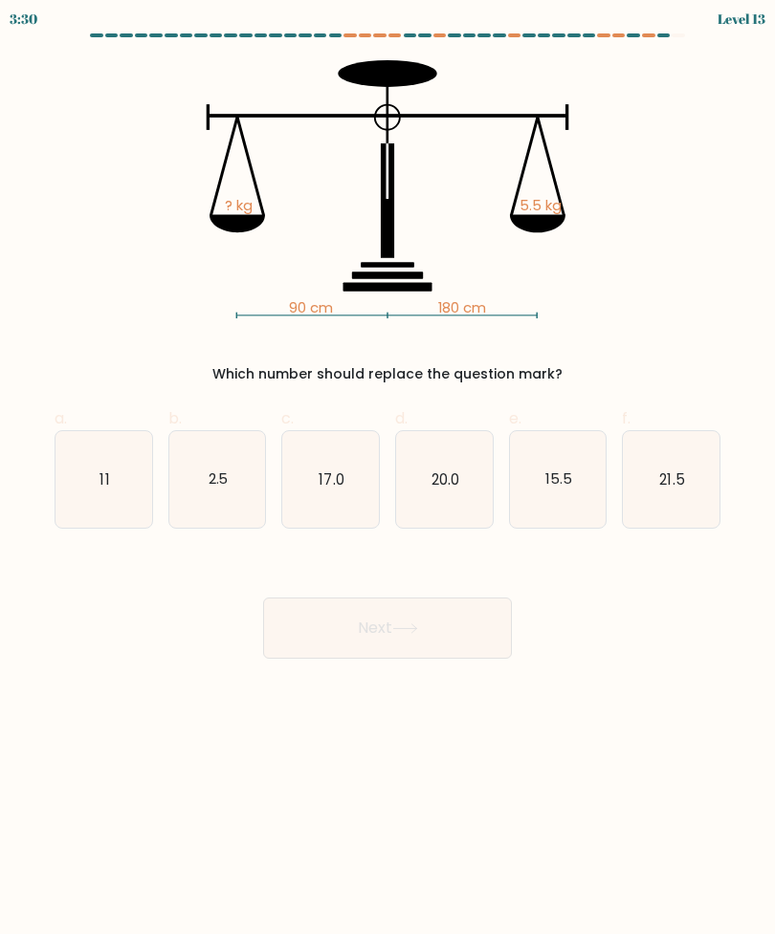
click at [152, 498] on div "11" at bounding box center [104, 479] width 98 height 98
click at [387, 480] on input "a. 11" at bounding box center [387, 474] width 1 height 12
radio input "true"
click at [395, 674] on body "3:30 Level 13" at bounding box center [387, 467] width 775 height 934
click at [426, 641] on button "Next" at bounding box center [387, 628] width 249 height 61
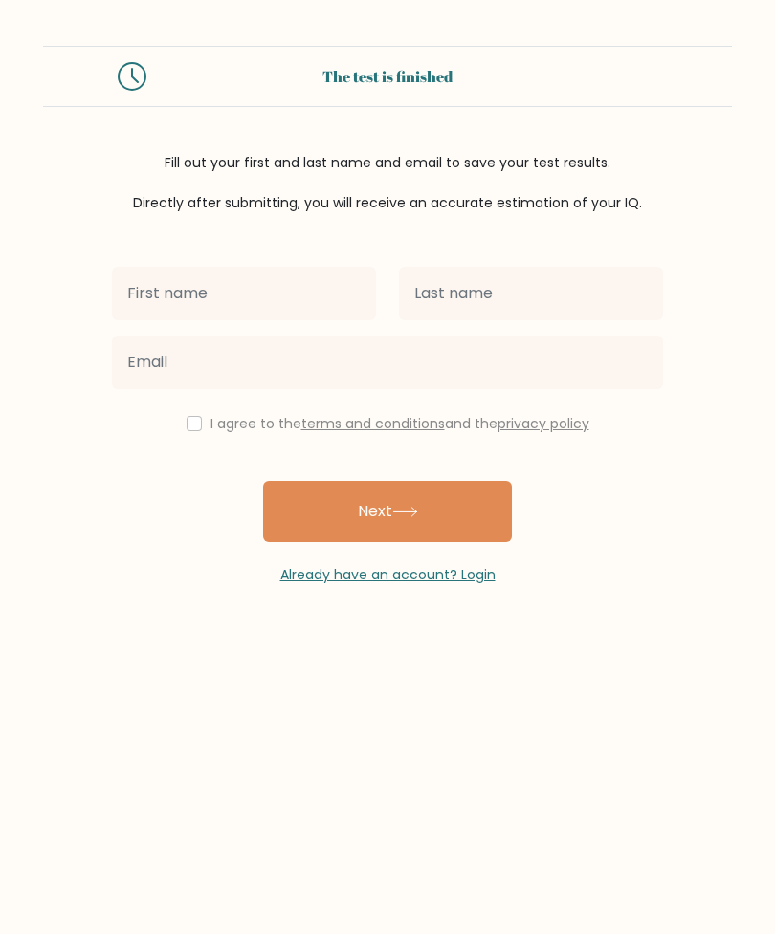
click at [310, 305] on input "text" at bounding box center [244, 294] width 264 height 54
type input "No"
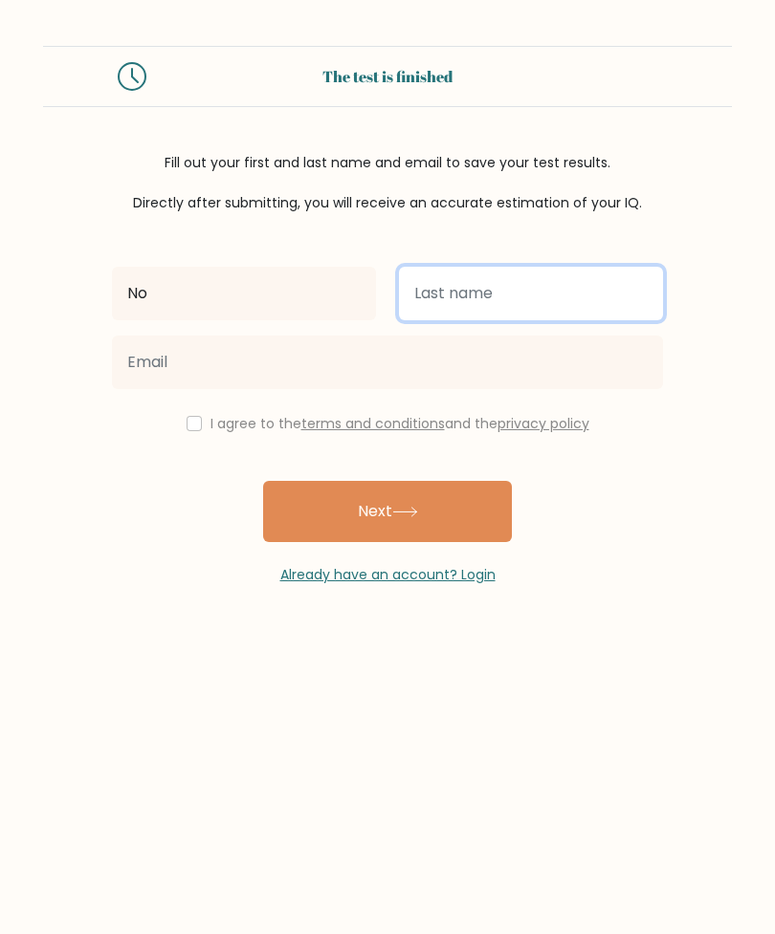
click at [545, 289] on input "text" at bounding box center [531, 294] width 264 height 54
type input "Youngtae"
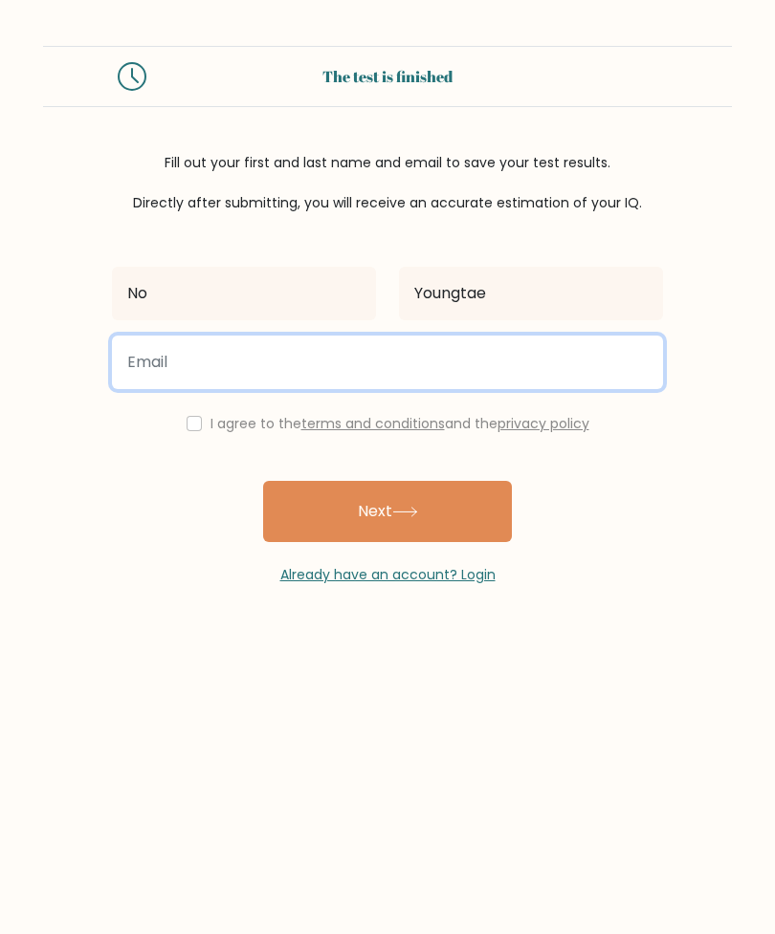
click at [460, 386] on input "email" at bounding box center [387, 363] width 551 height 54
type input "knoyt@naver.com"
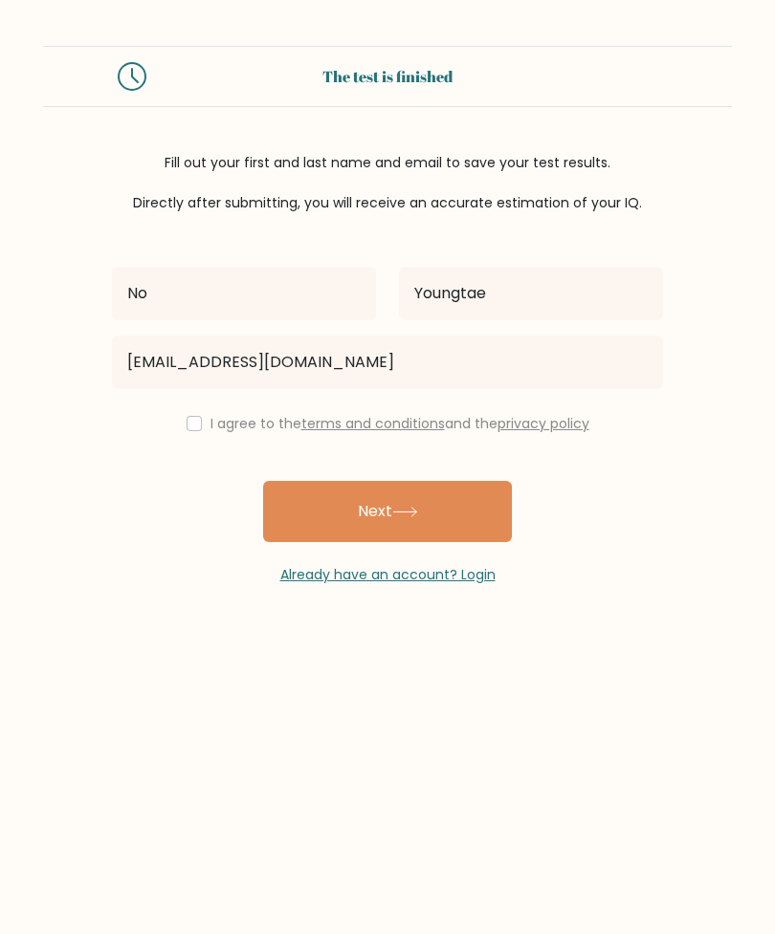
click at [192, 426] on input "checkbox" at bounding box center [193, 423] width 15 height 15
checkbox input "true"
click at [474, 523] on button "Next" at bounding box center [387, 511] width 249 height 61
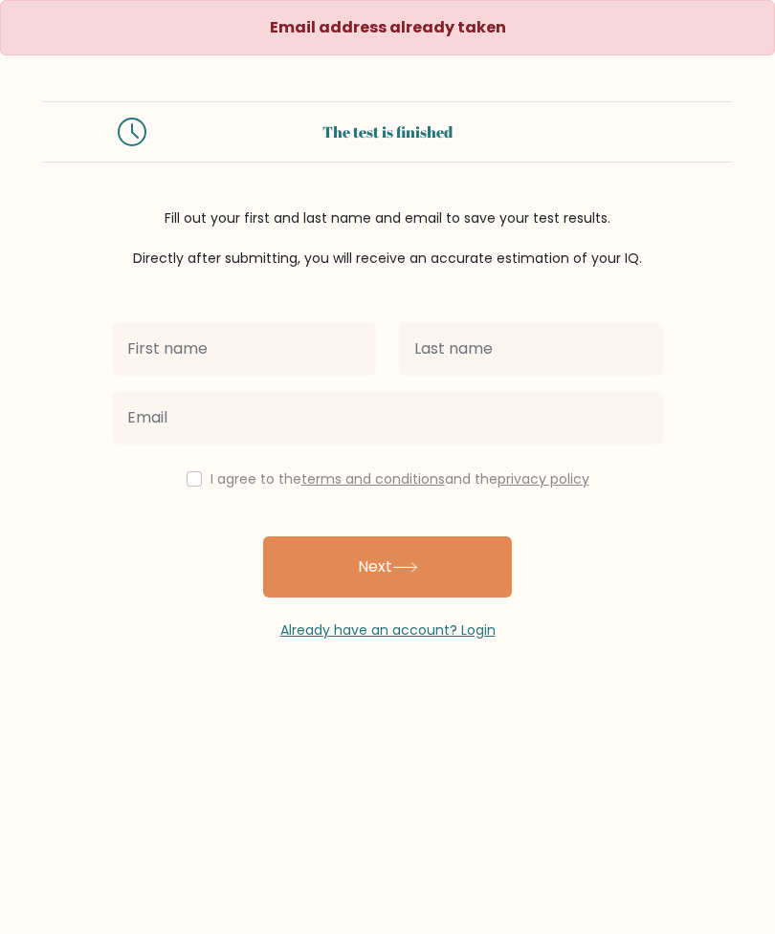
click at [343, 349] on input "text" at bounding box center [244, 349] width 264 height 54
type input "Youngtae"
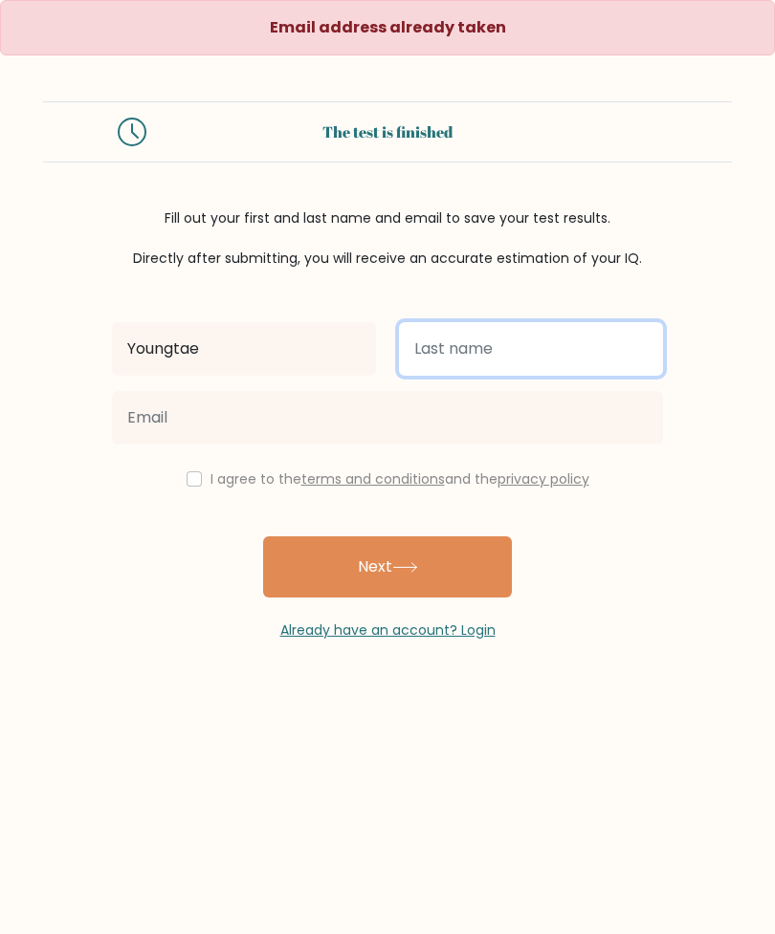
click at [517, 354] on input "text" at bounding box center [531, 349] width 264 height 54
type input "B"
type input "No"
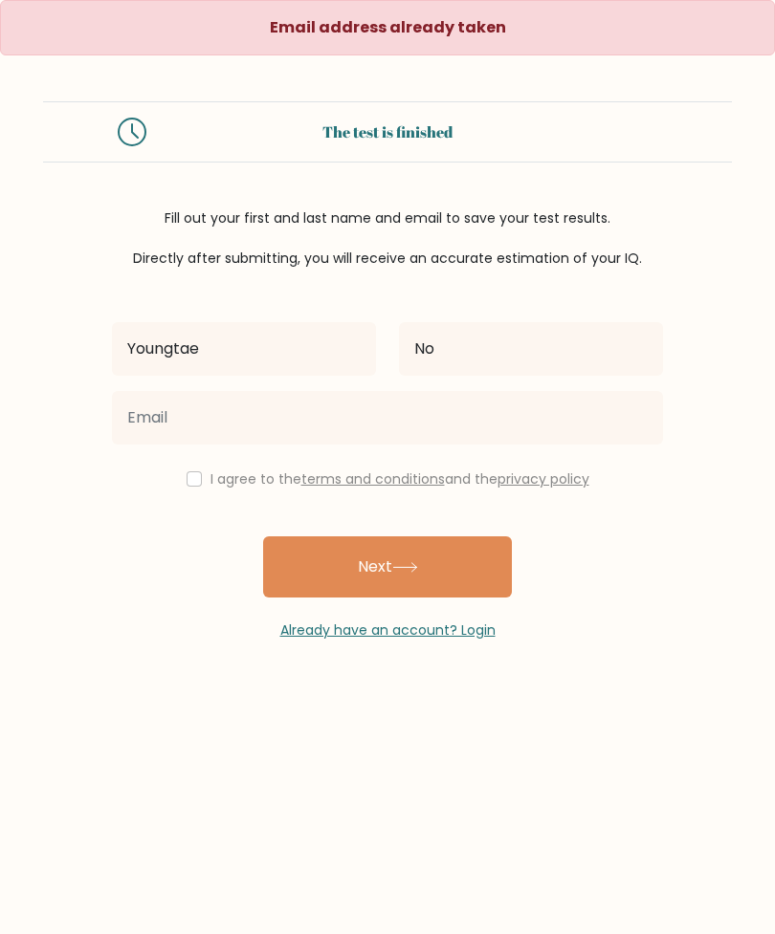
click at [558, 471] on link "privacy policy" at bounding box center [543, 479] width 92 height 19
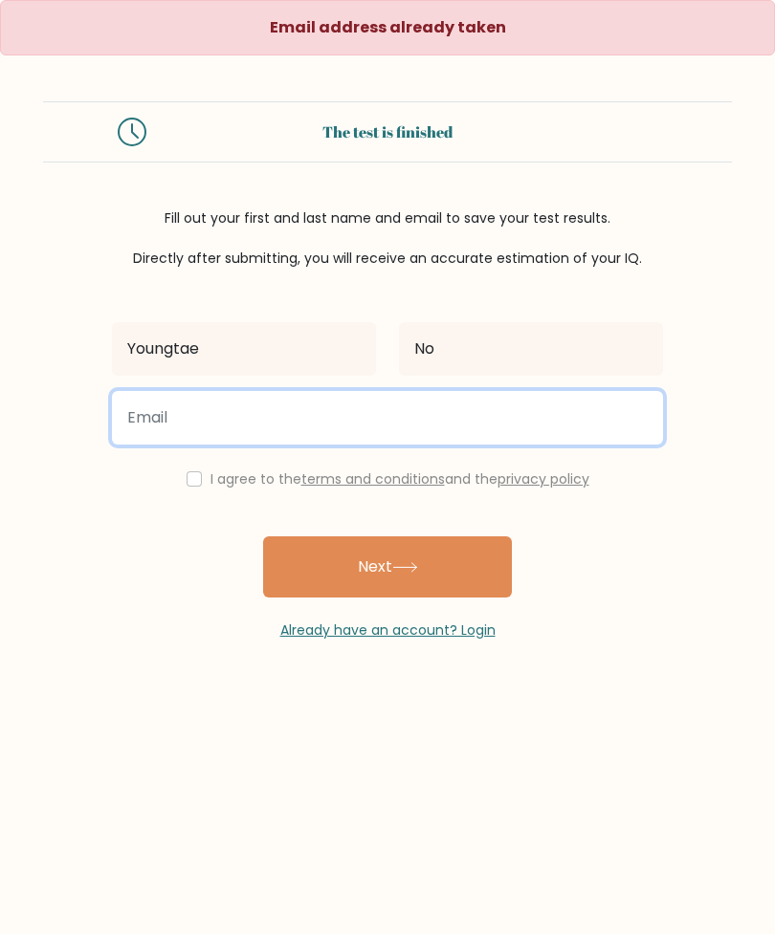
click at [552, 426] on input "email" at bounding box center [387, 418] width 551 height 54
type input "[EMAIL_ADDRESS][DOMAIN_NAME]"
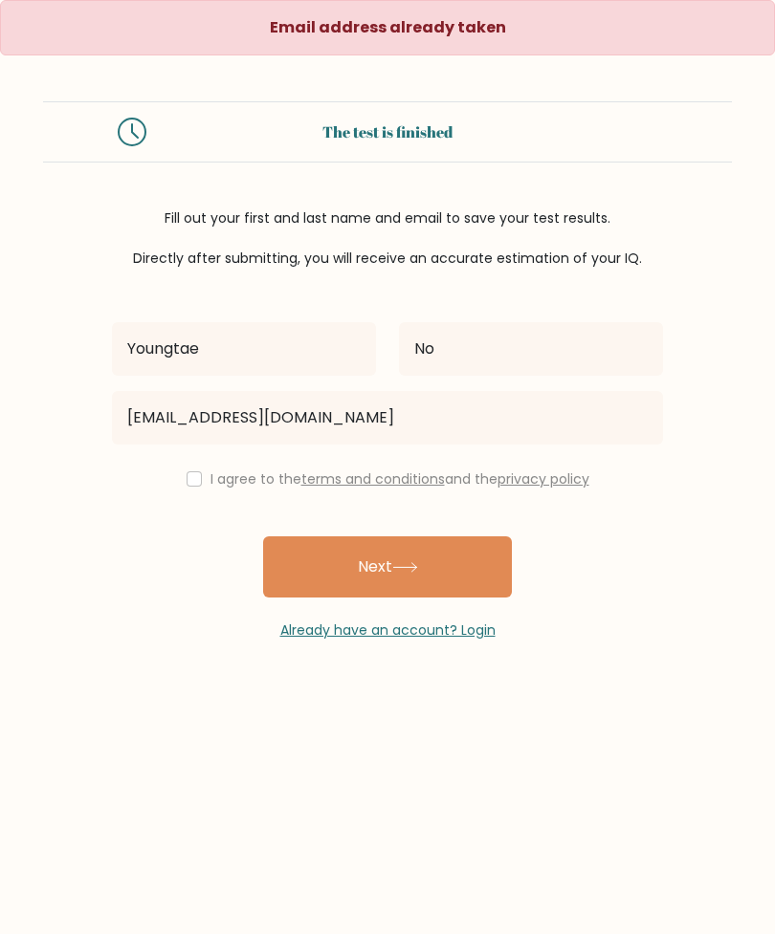
click at [195, 473] on input "checkbox" at bounding box center [193, 478] width 15 height 15
checkbox input "true"
click at [460, 566] on button "Next" at bounding box center [387, 566] width 249 height 61
click at [190, 324] on input "text" at bounding box center [244, 349] width 264 height 54
click at [12, 494] on form "The test is finished Fill out your first and last name and email to save your t…" at bounding box center [387, 370] width 775 height 539
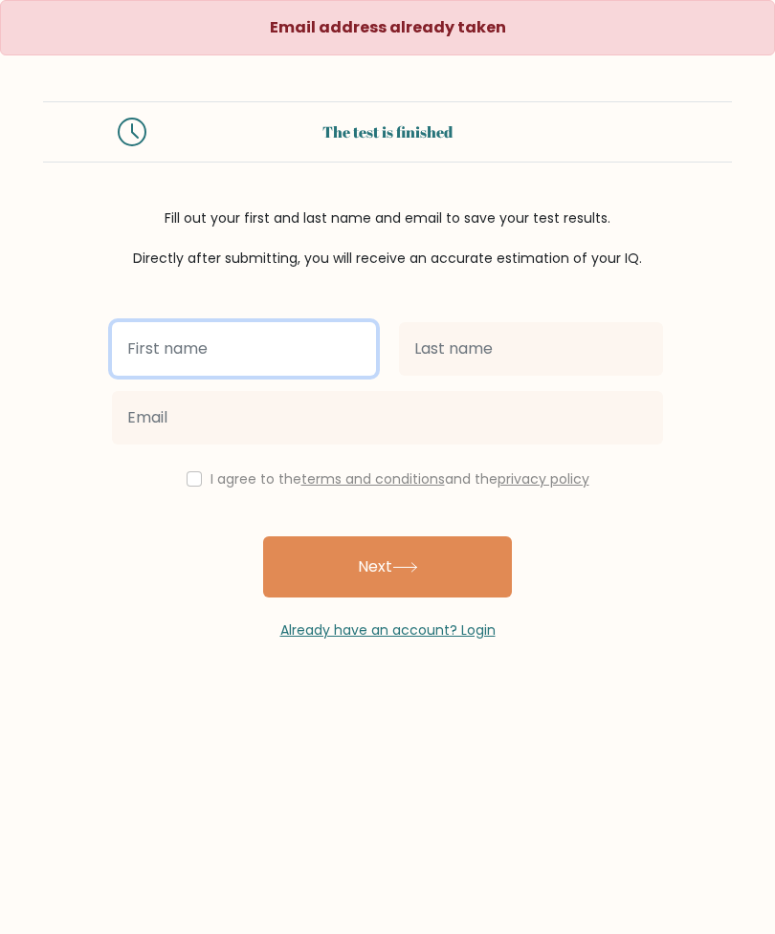
click at [288, 357] on input "text" at bounding box center [244, 349] width 264 height 54
type input "No"
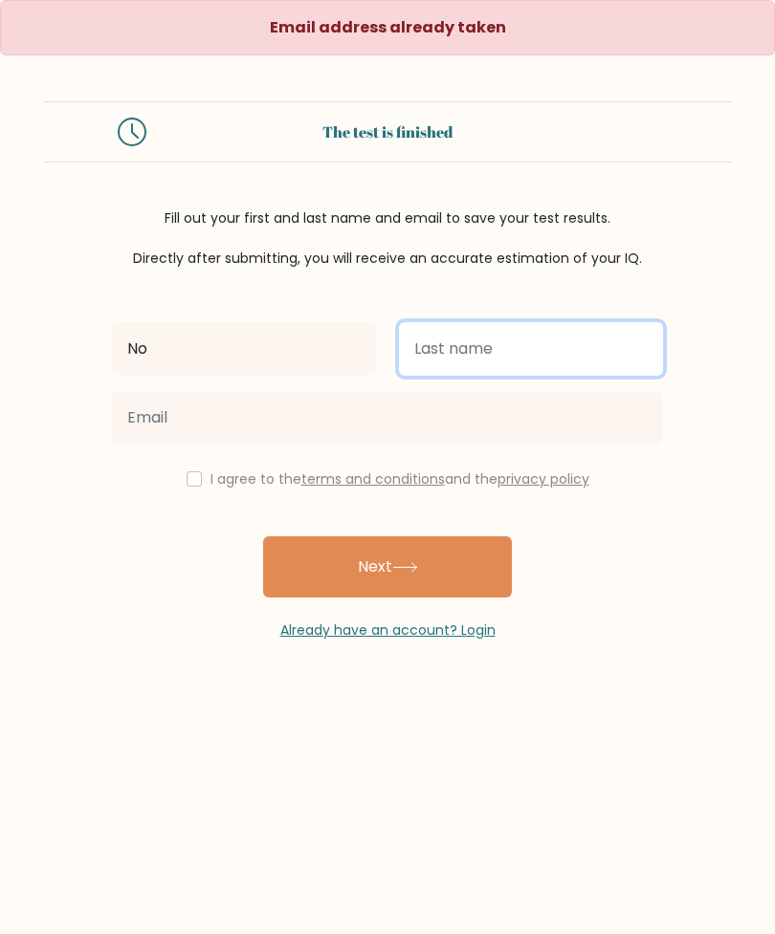
click at [513, 359] on input "text" at bounding box center [531, 349] width 264 height 54
type input "Youngtae"
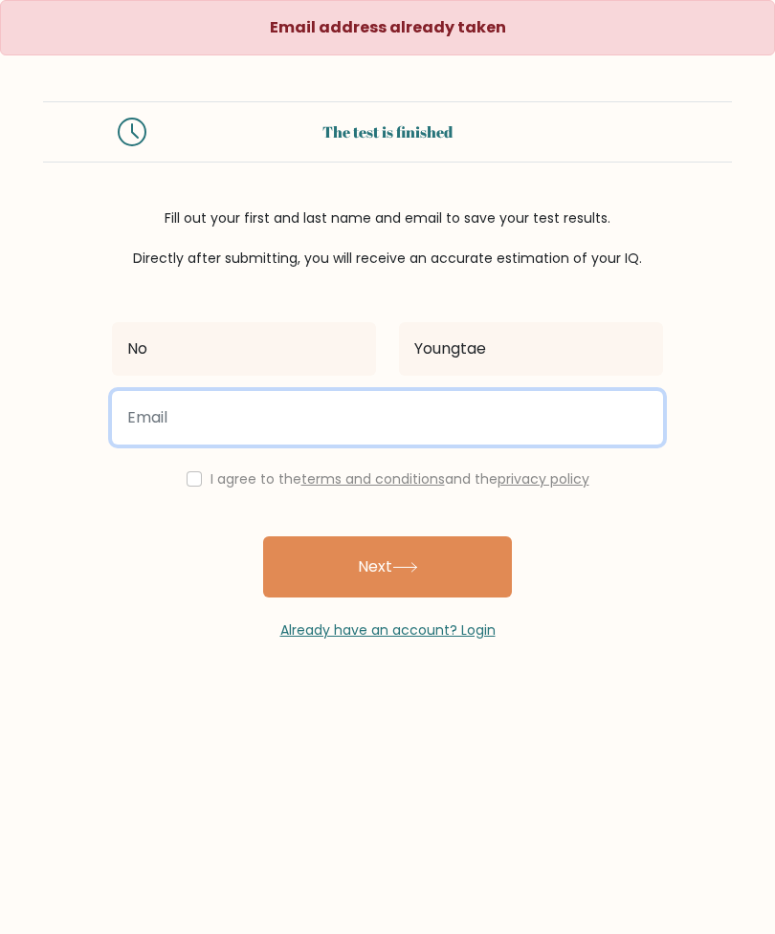
click at [518, 445] on input "email" at bounding box center [387, 418] width 551 height 54
type input "[EMAIL_ADDRESS][DOMAIN_NAME]"
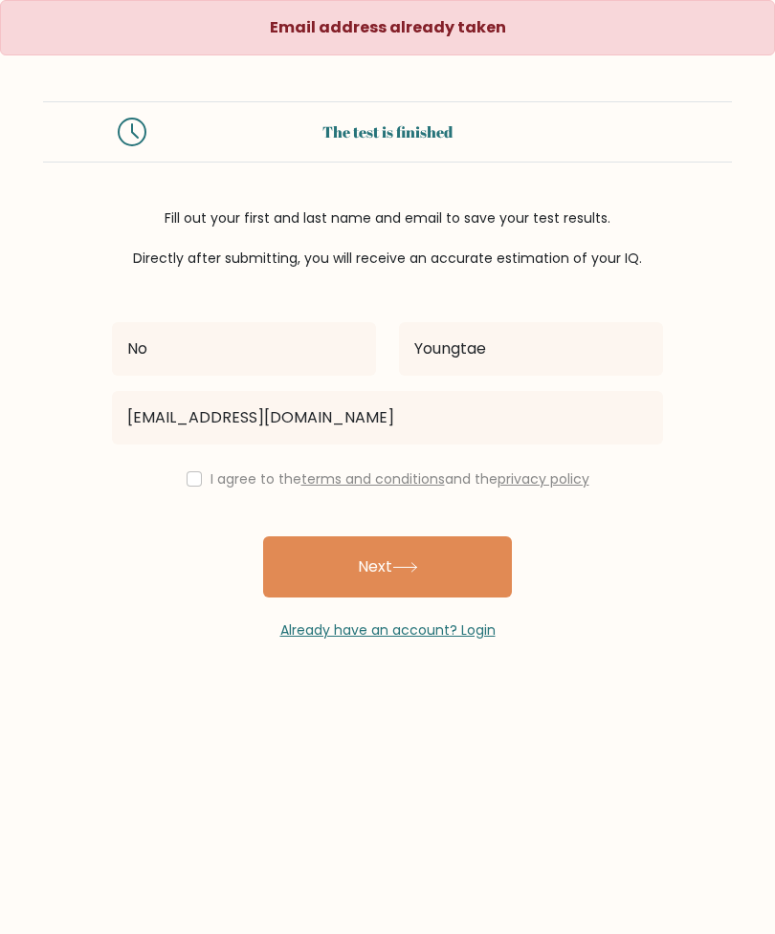
click at [194, 485] on input "checkbox" at bounding box center [193, 478] width 15 height 15
checkbox input "true"
click at [480, 579] on button "Next" at bounding box center [387, 566] width 249 height 61
click at [293, 373] on input "text" at bounding box center [244, 349] width 264 height 54
type input "No"
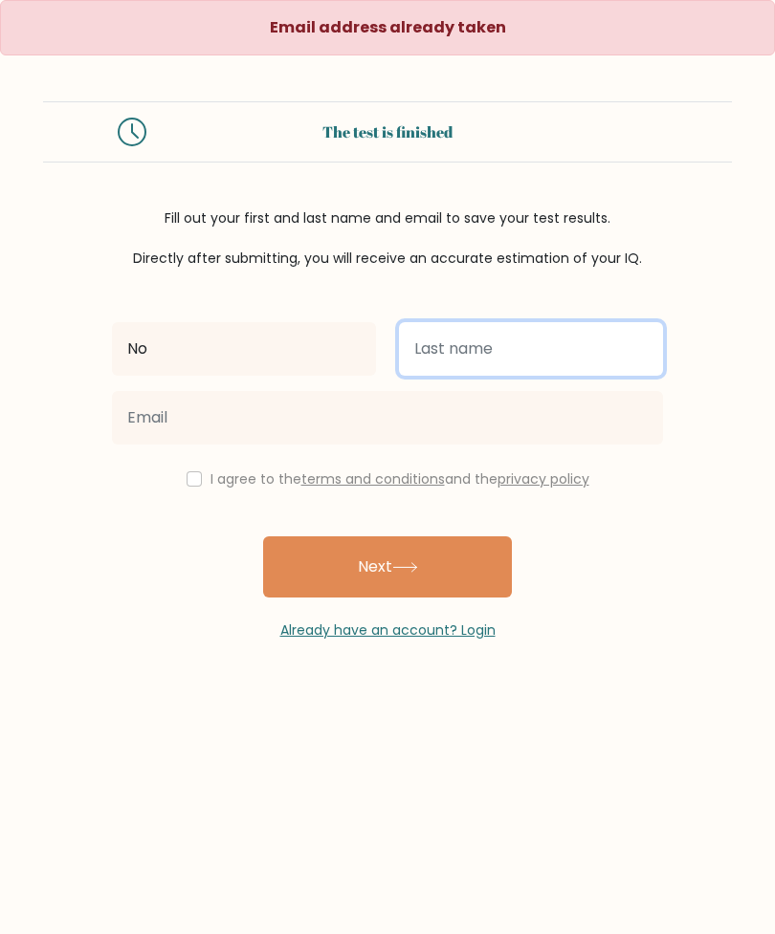
click at [594, 361] on input "text" at bounding box center [531, 349] width 264 height 54
type input "Youngtae"
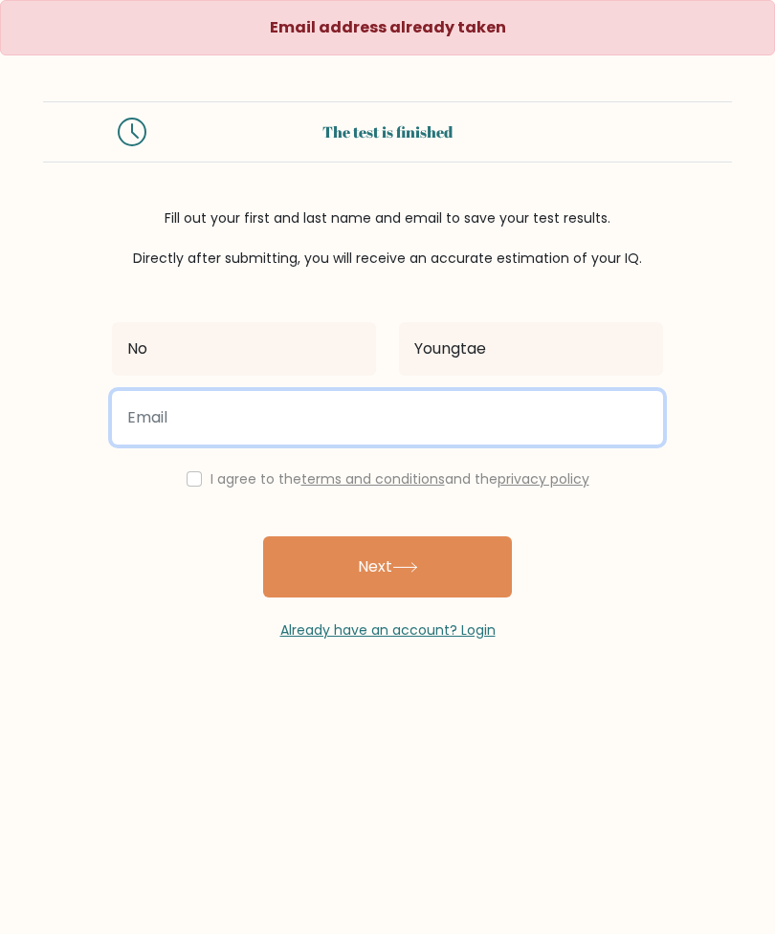
click at [583, 427] on input "email" at bounding box center [387, 418] width 551 height 54
type input "knoytoj@gmail.com"
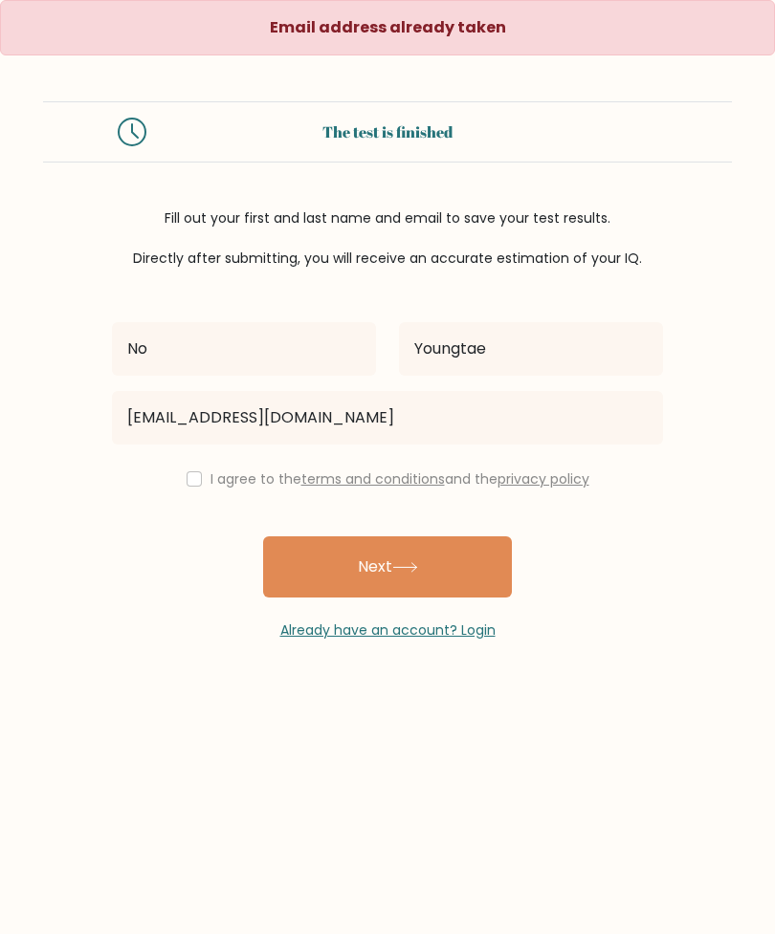
click at [199, 475] on div "I agree to the terms and conditions and the privacy policy" at bounding box center [387, 479] width 574 height 23
click at [189, 487] on input "checkbox" at bounding box center [193, 478] width 15 height 15
checkbox input "true"
click at [473, 573] on button "Next" at bounding box center [387, 566] width 249 height 61
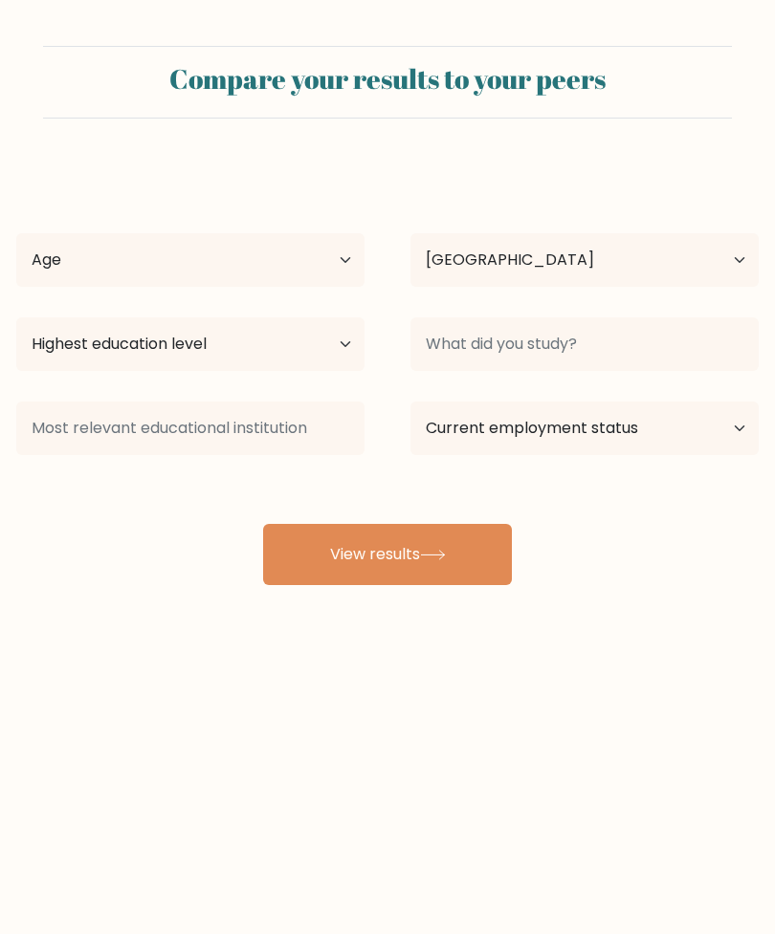
select select "KR"
click at [332, 271] on select "Age Under [DEMOGRAPHIC_DATA] [DEMOGRAPHIC_DATA] [DEMOGRAPHIC_DATA] [DEMOGRAPHIC…" at bounding box center [190, 260] width 348 height 54
select select "25_34"
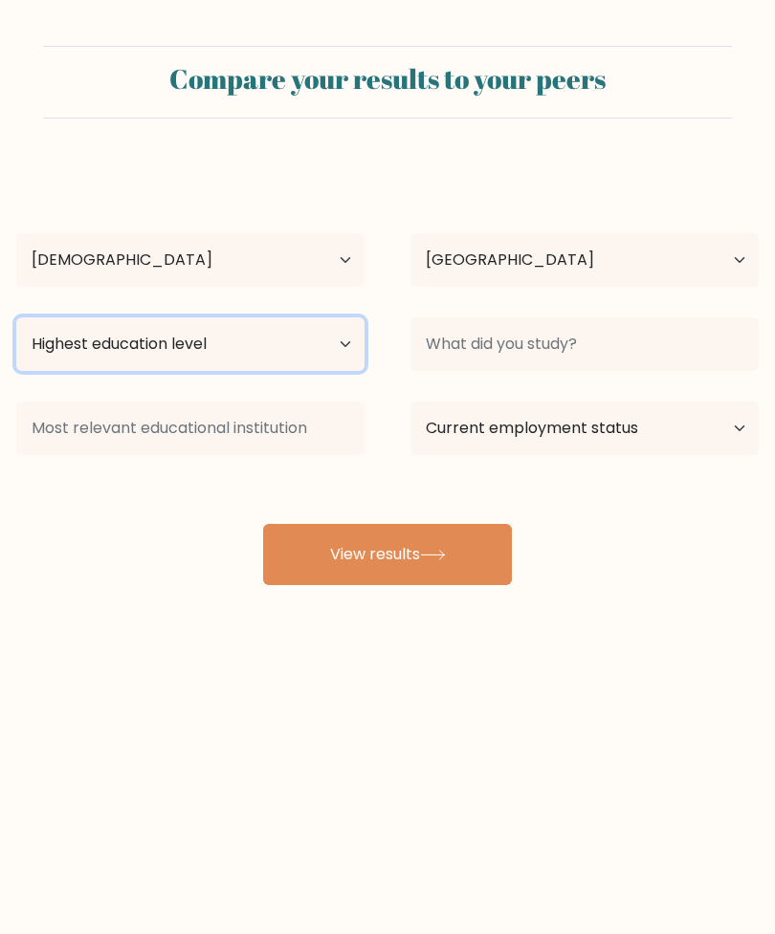
click at [308, 349] on select "Highest education level No schooling Primary Lower Secondary Upper Secondary Oc…" at bounding box center [190, 344] width 348 height 54
select select "bachelors_degree"
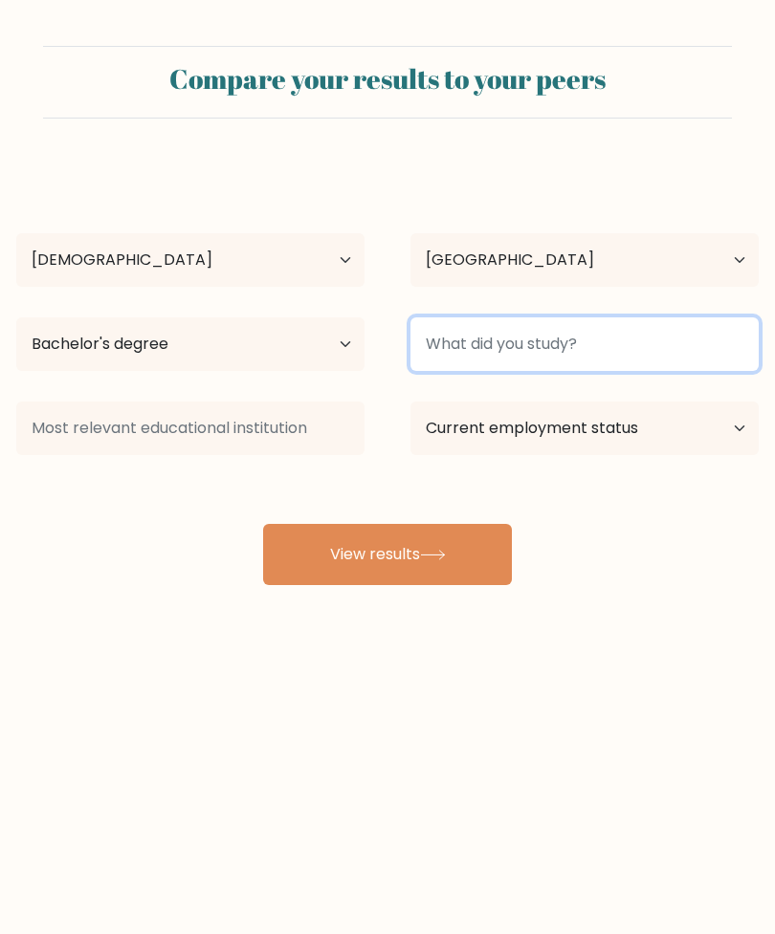
click at [606, 341] on input at bounding box center [584, 344] width 348 height 54
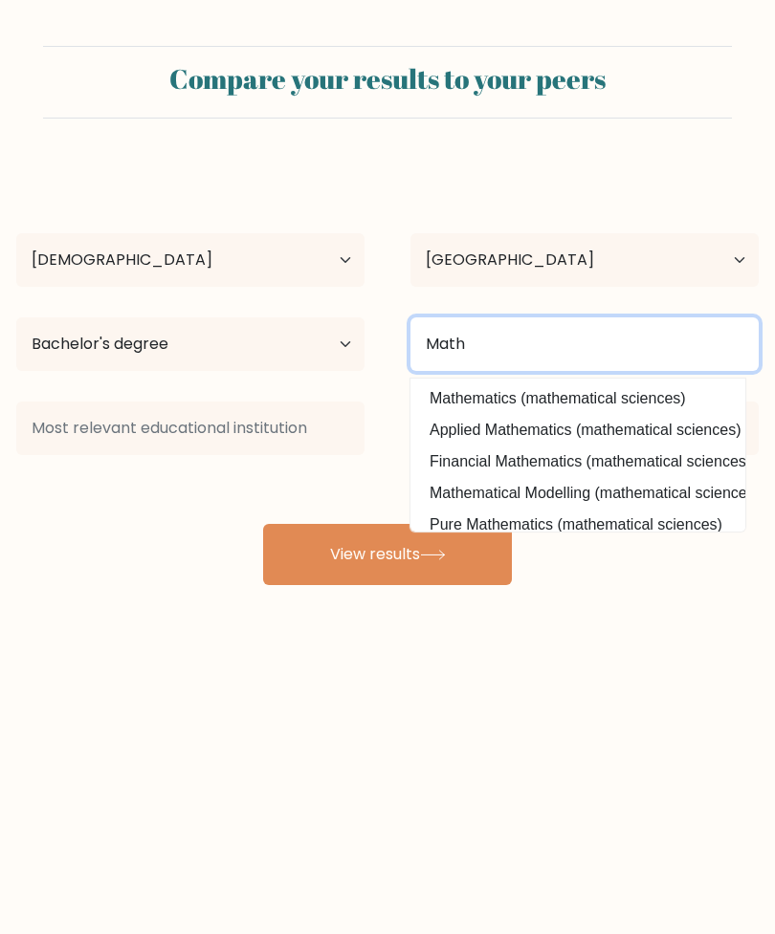
type input "Math"
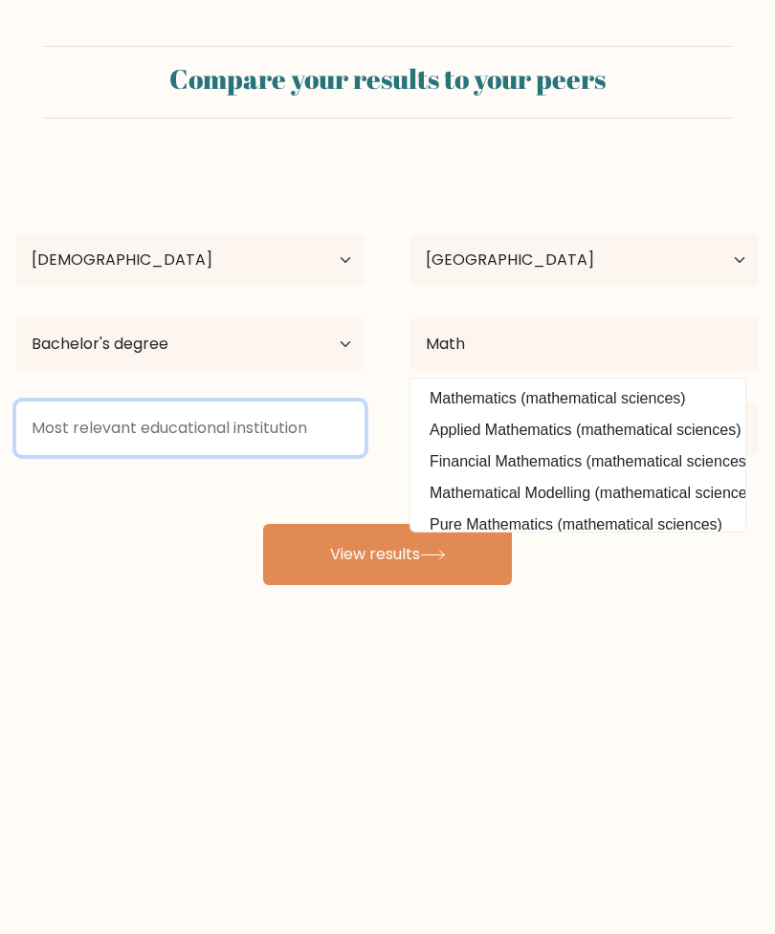
click at [66, 427] on input at bounding box center [190, 429] width 348 height 54
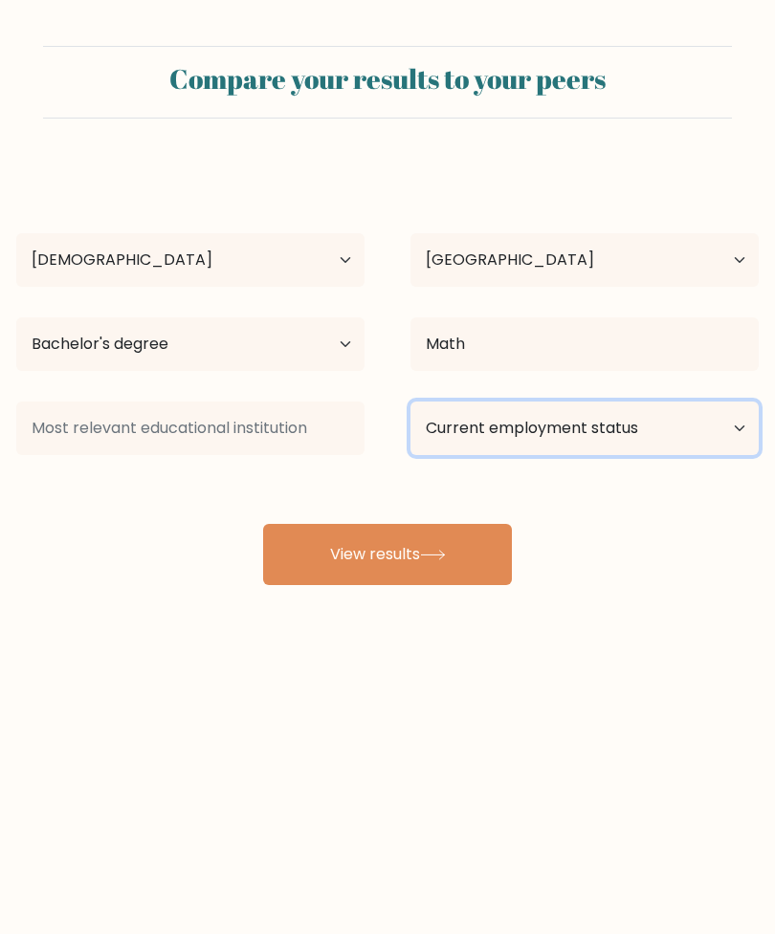
click at [690, 429] on select "Current employment status Employed Student Retired Other / prefer not to answer" at bounding box center [584, 429] width 348 height 54
select select "student"
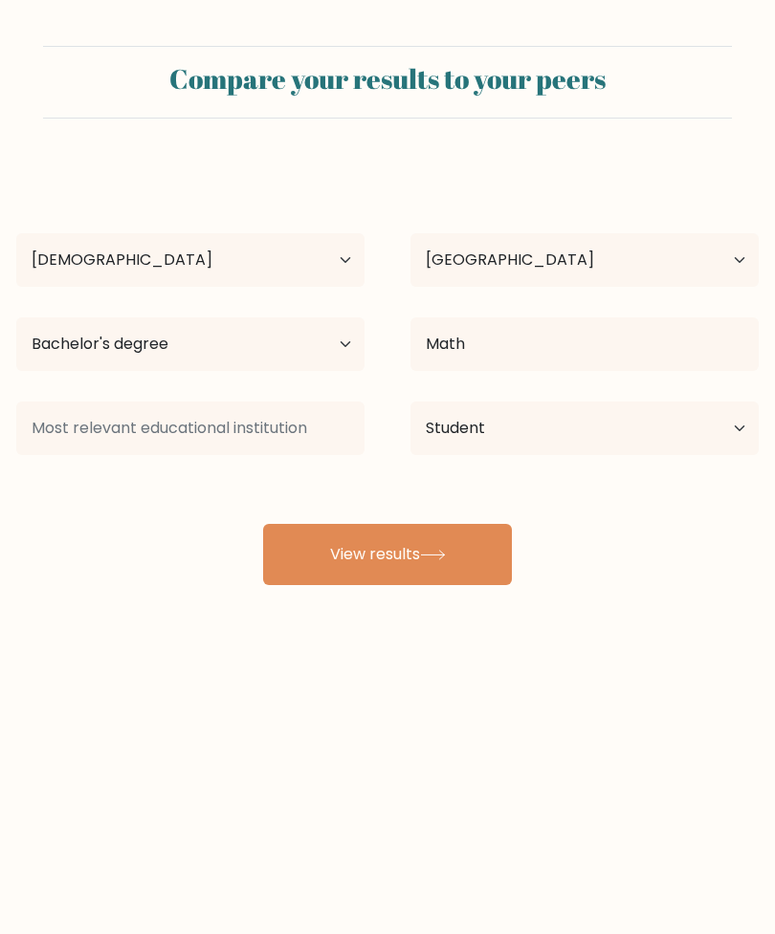
click at [478, 562] on button "View results" at bounding box center [387, 554] width 249 height 61
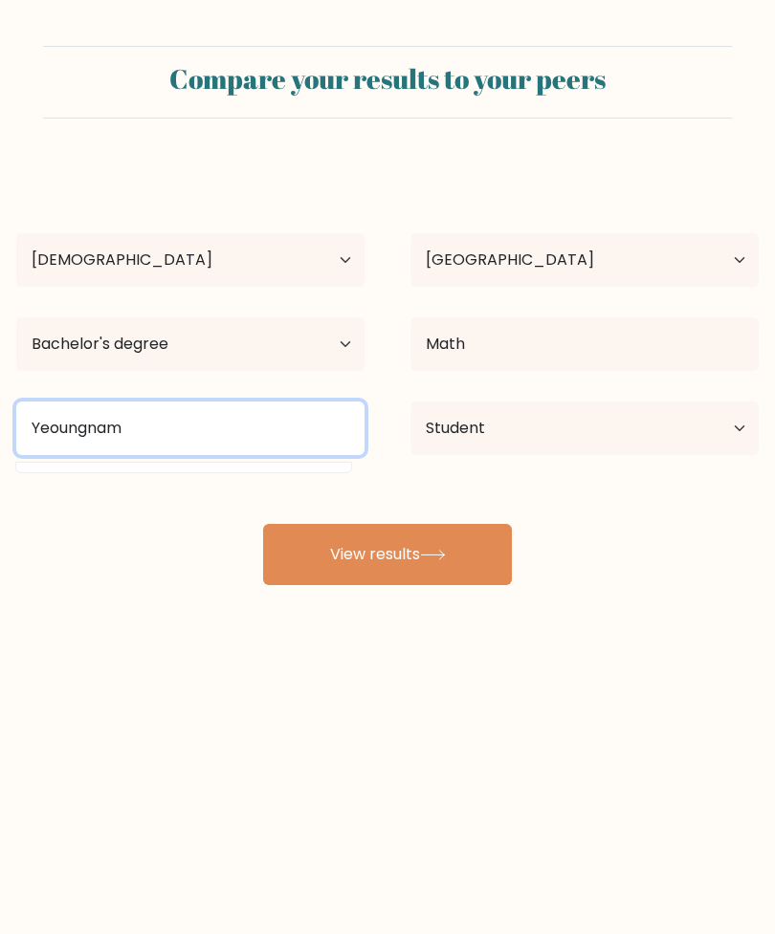
type input "Yeoungnam"
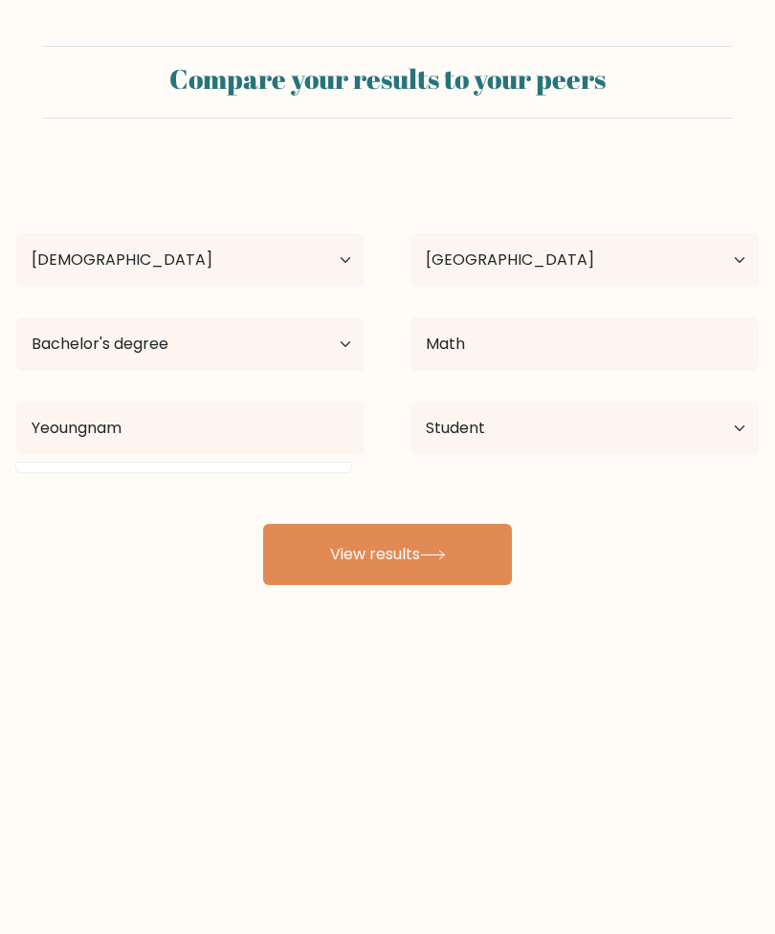
click at [495, 540] on button "View results" at bounding box center [387, 554] width 249 height 61
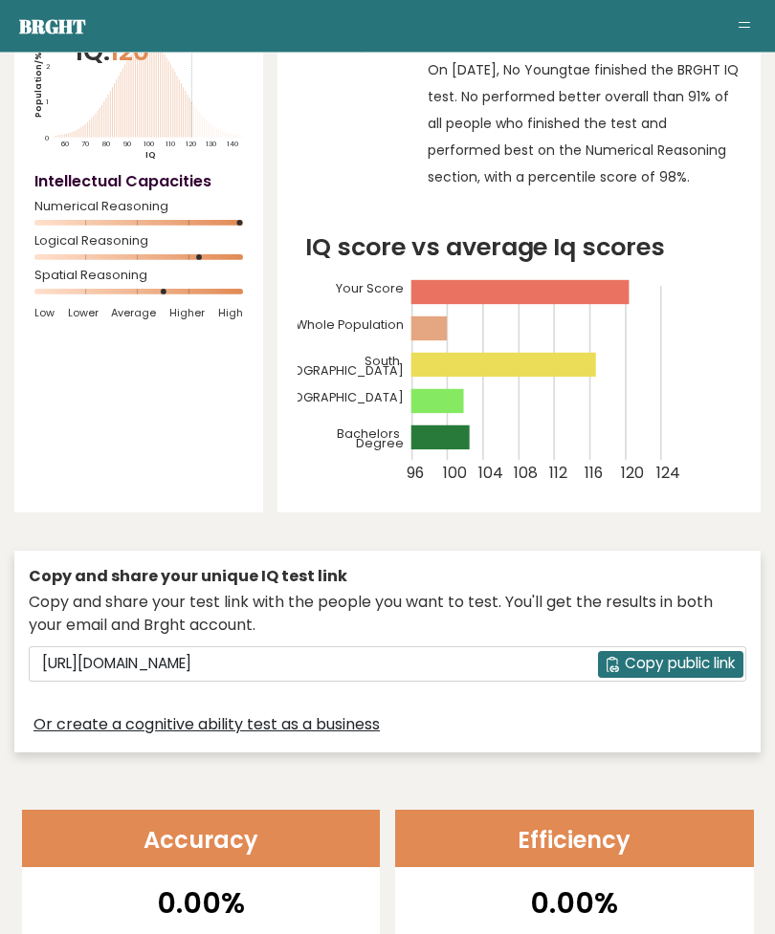
scroll to position [214, 0]
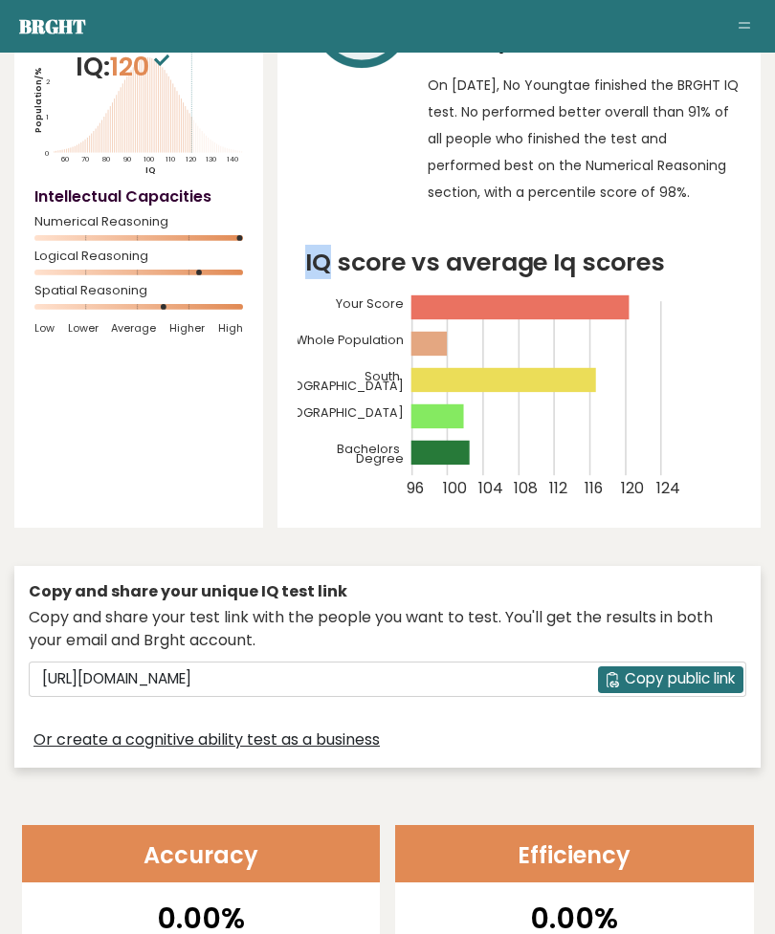
click at [697, 382] on icon "IQ score vs average Iq scores 96 100 104 108 112 116 120 124 Your Score Whole P…" at bounding box center [518, 376] width 443 height 265
click at [726, 439] on icon "IQ score vs average Iq scores 96 100 104 108 112 116 120 124 Your Score Whole P…" at bounding box center [518, 376] width 443 height 265
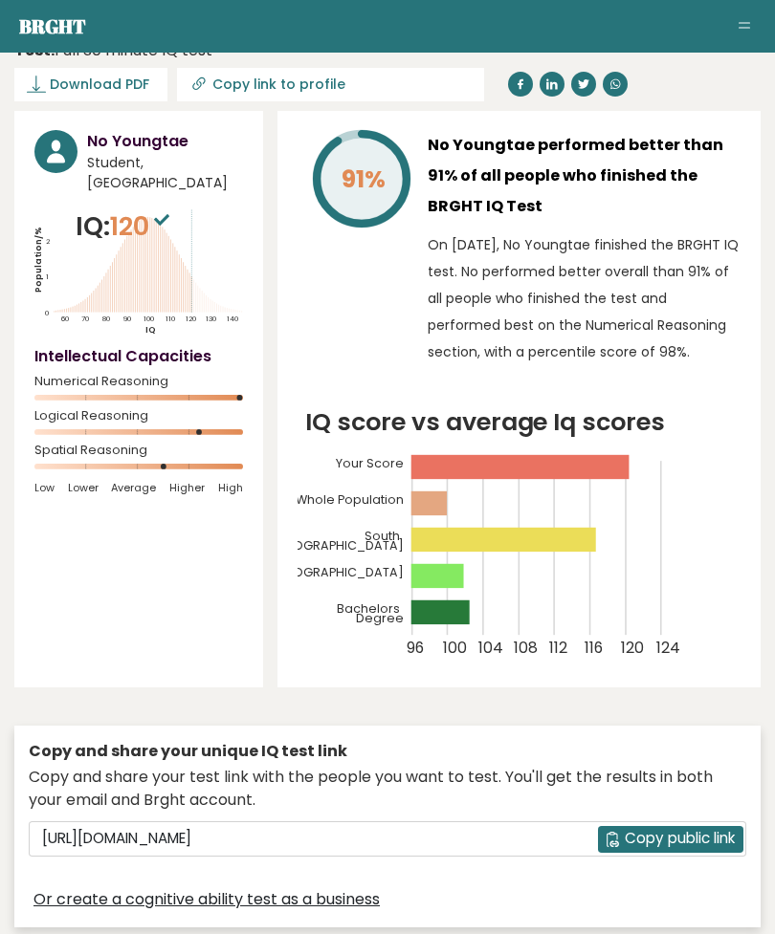
scroll to position [47, 0]
